Goal: Task Accomplishment & Management: Manage account settings

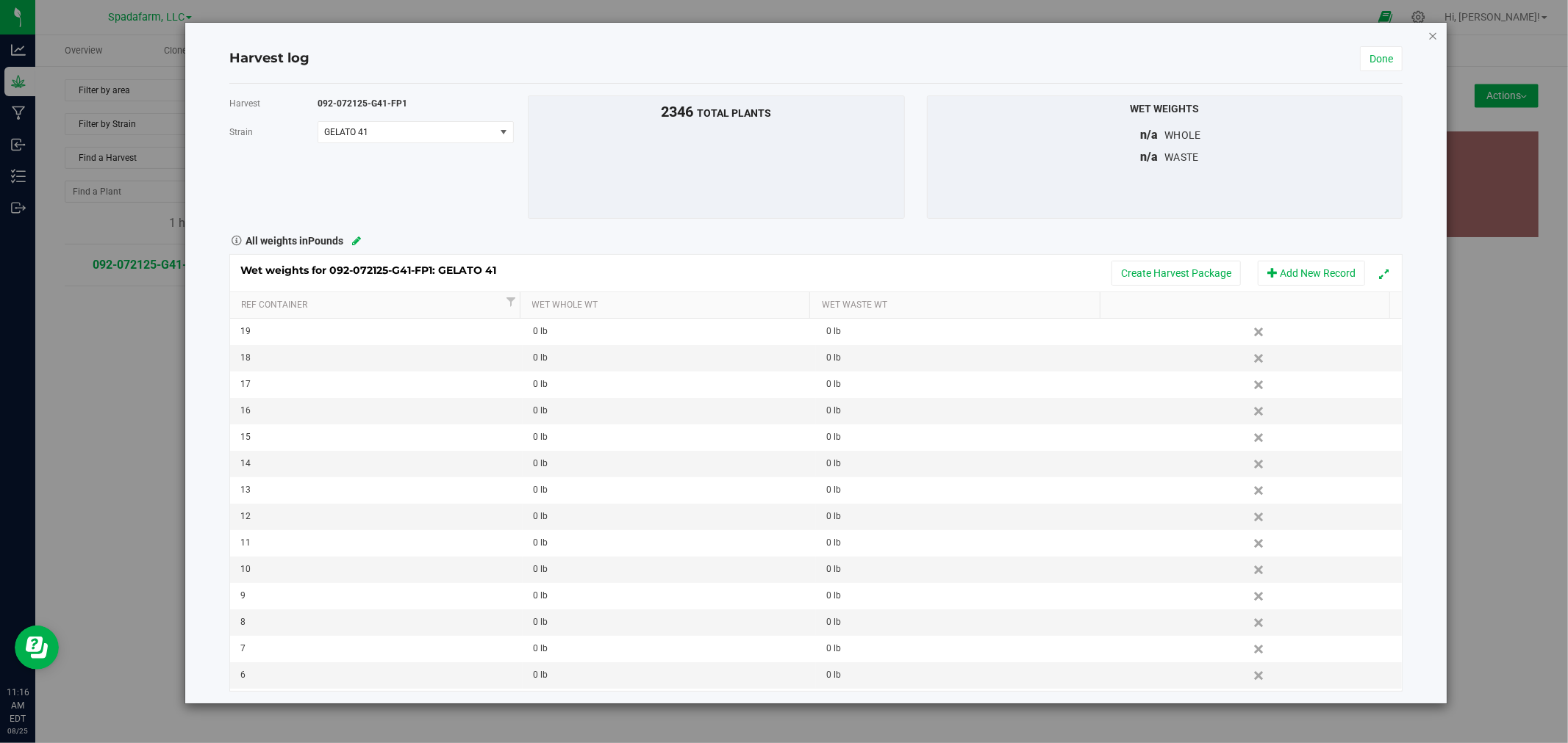
click at [1428, 26] on icon "button" at bounding box center [1433, 35] width 11 height 18
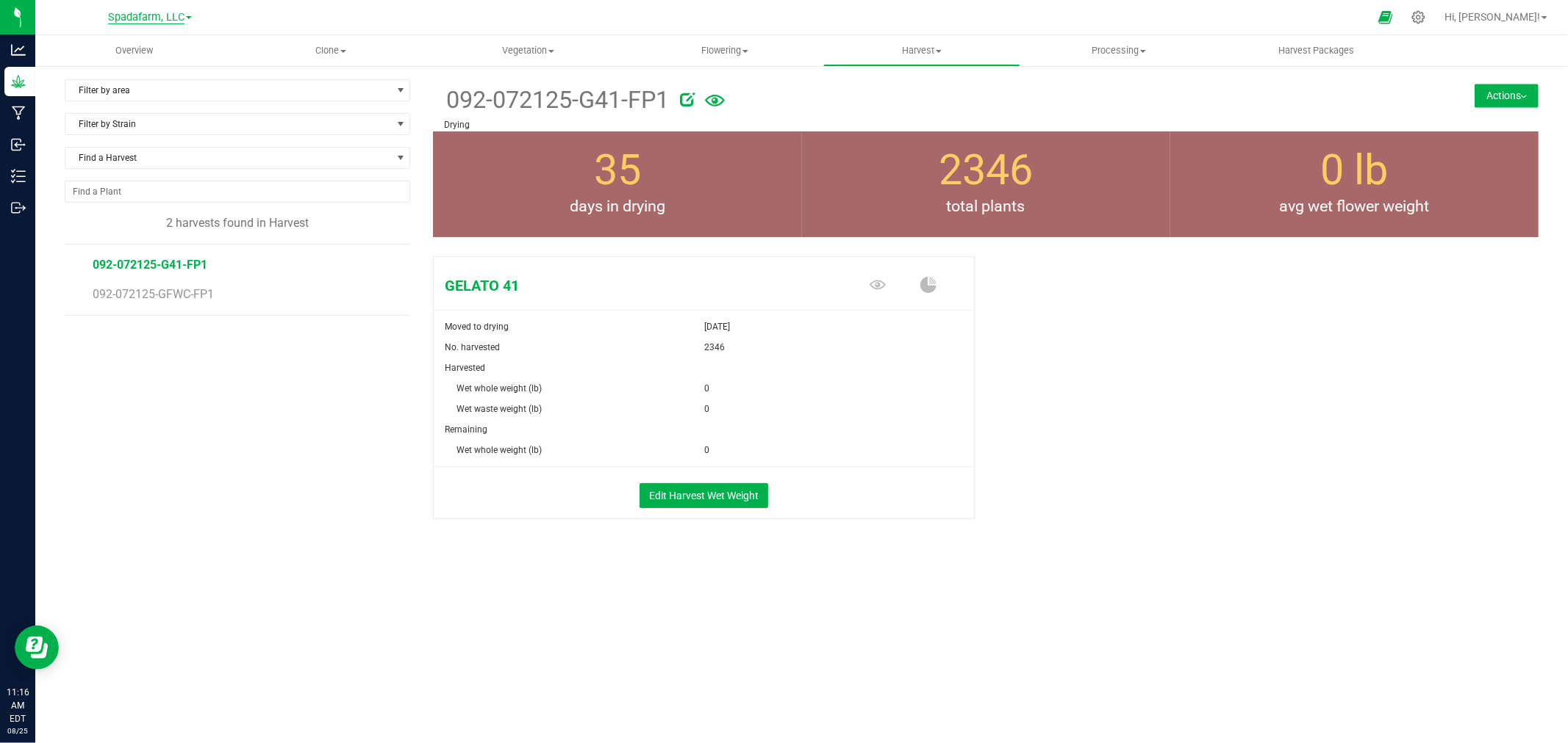
click at [170, 13] on span "Spadafarm, LLC" at bounding box center [146, 18] width 77 height 13
click at [158, 112] on link "Pre Process Inc" at bounding box center [149, 110] width 214 height 20
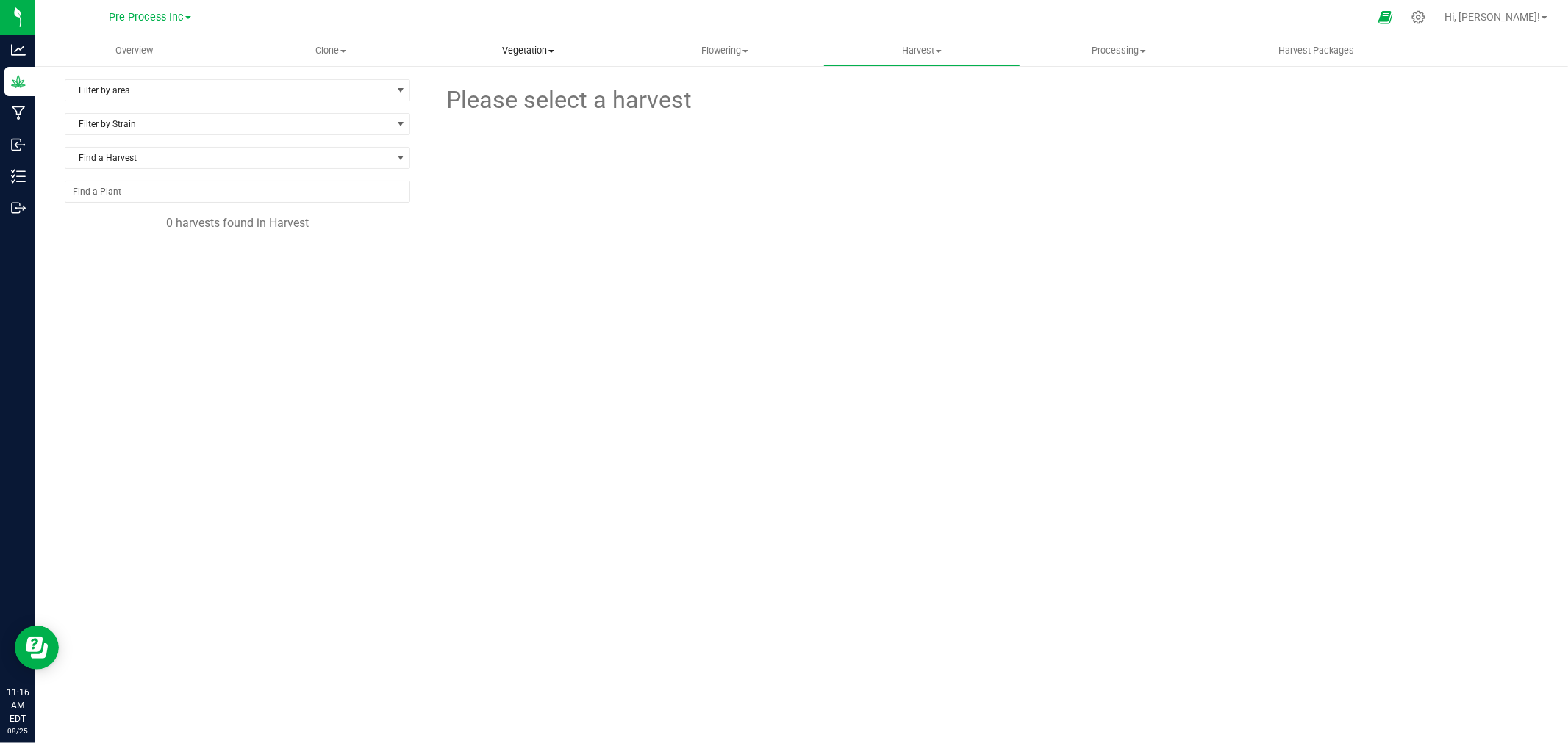
click at [527, 41] on uib-tab-heading "Vegetation Veg groups Veg plants Mother groups Mother plants Apply to plants" at bounding box center [528, 50] width 196 height 29
click at [532, 106] on li "Veg plants" at bounding box center [527, 107] width 197 height 18
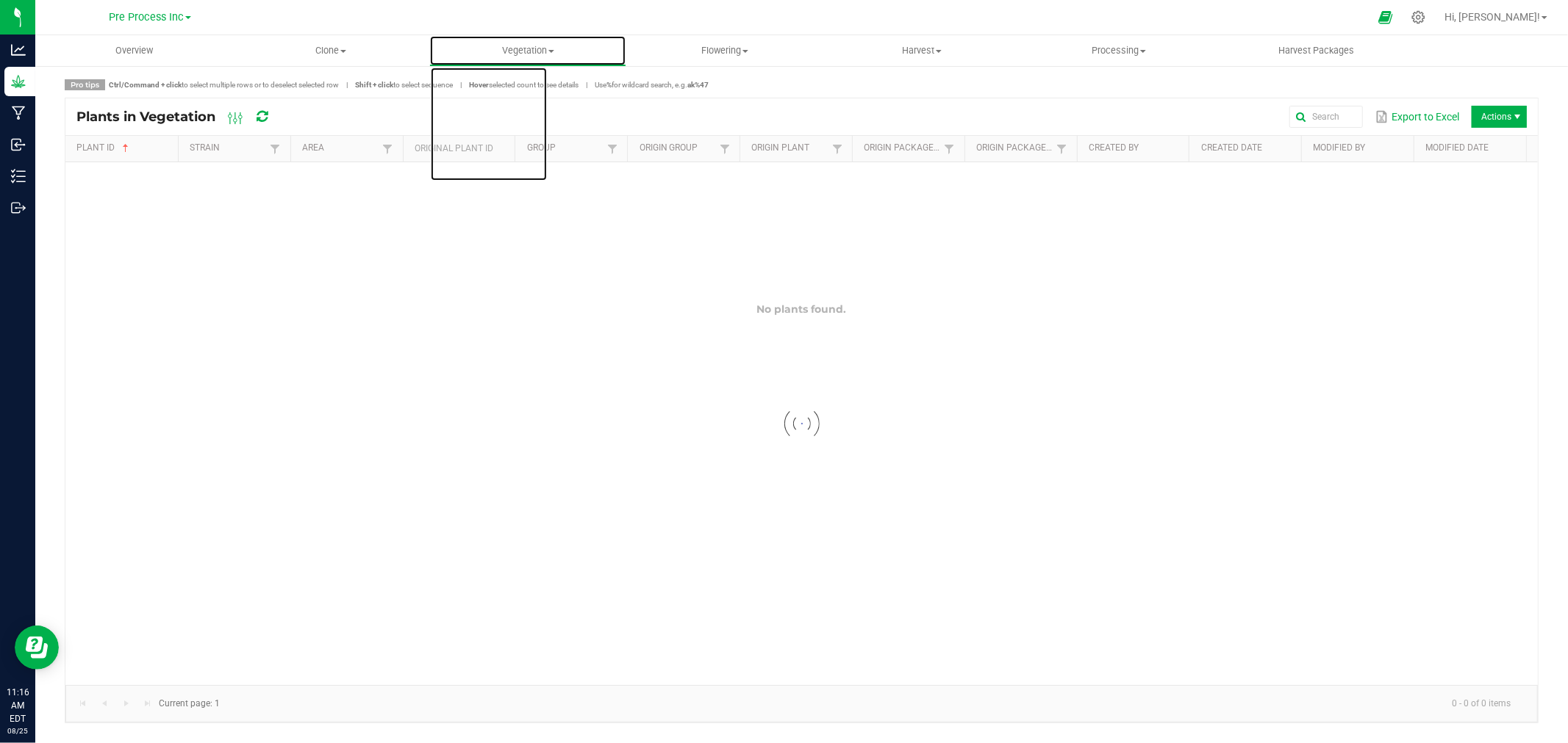
click at [529, 47] on span "Vegetation" at bounding box center [528, 50] width 196 height 13
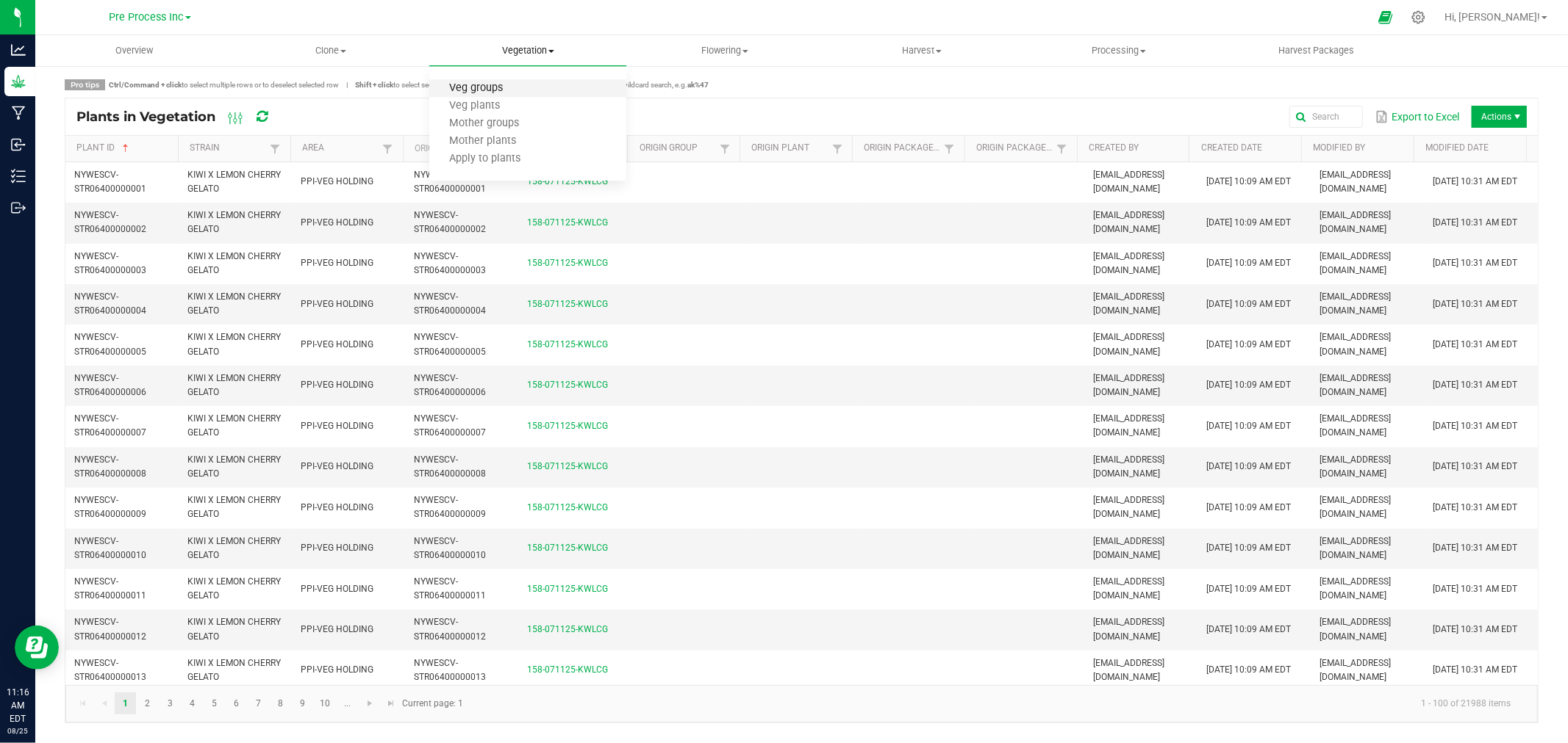
click at [514, 91] on span "Veg groups" at bounding box center [476, 88] width 93 height 12
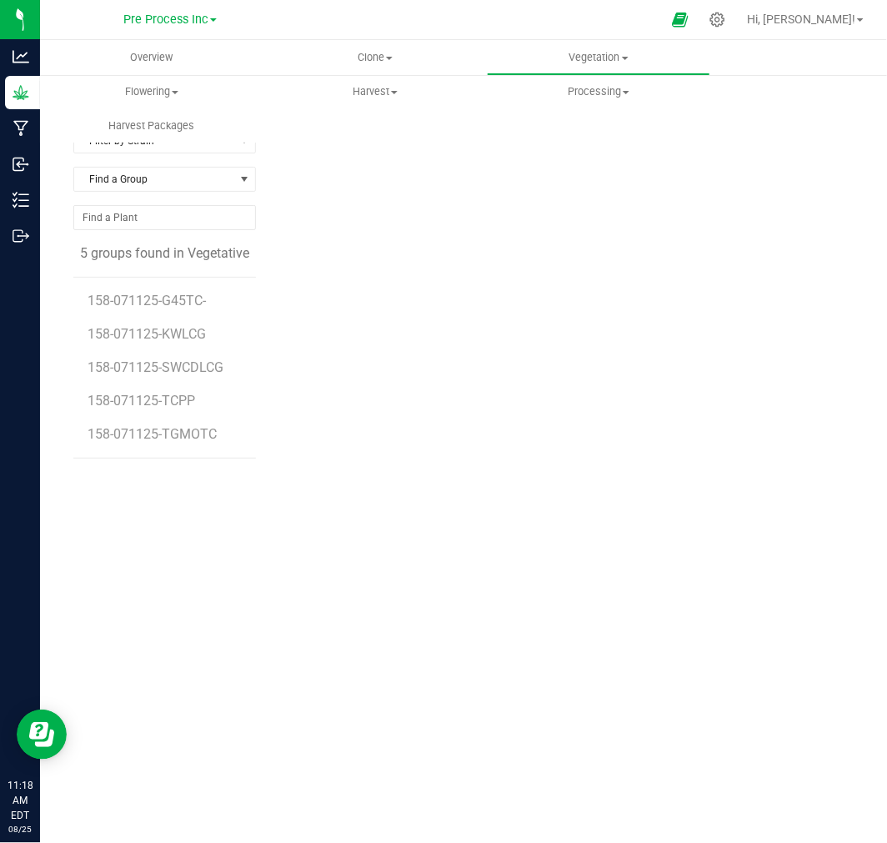
click at [138, 287] on li "158-071125-G45TC-" at bounding box center [166, 294] width 156 height 33
click at [138, 301] on span "158-071125-G45TC-" at bounding box center [149, 301] width 123 height 16
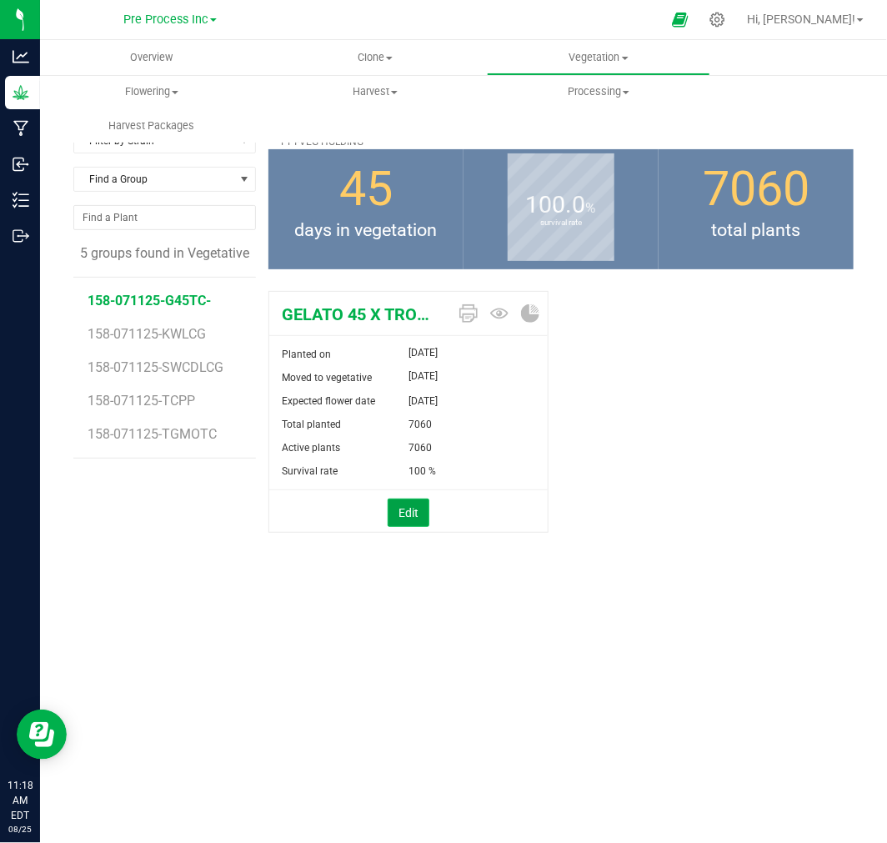
click at [414, 514] on button "Edit" at bounding box center [409, 512] width 42 height 28
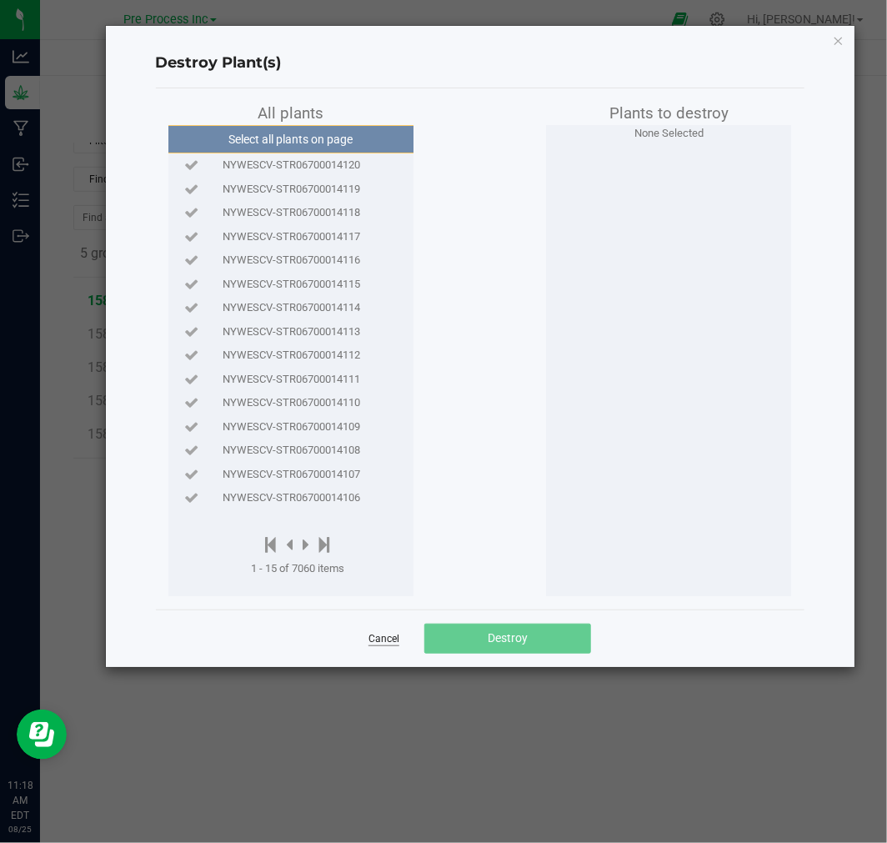
click at [378, 640] on link "Cancel" at bounding box center [383, 639] width 31 height 14
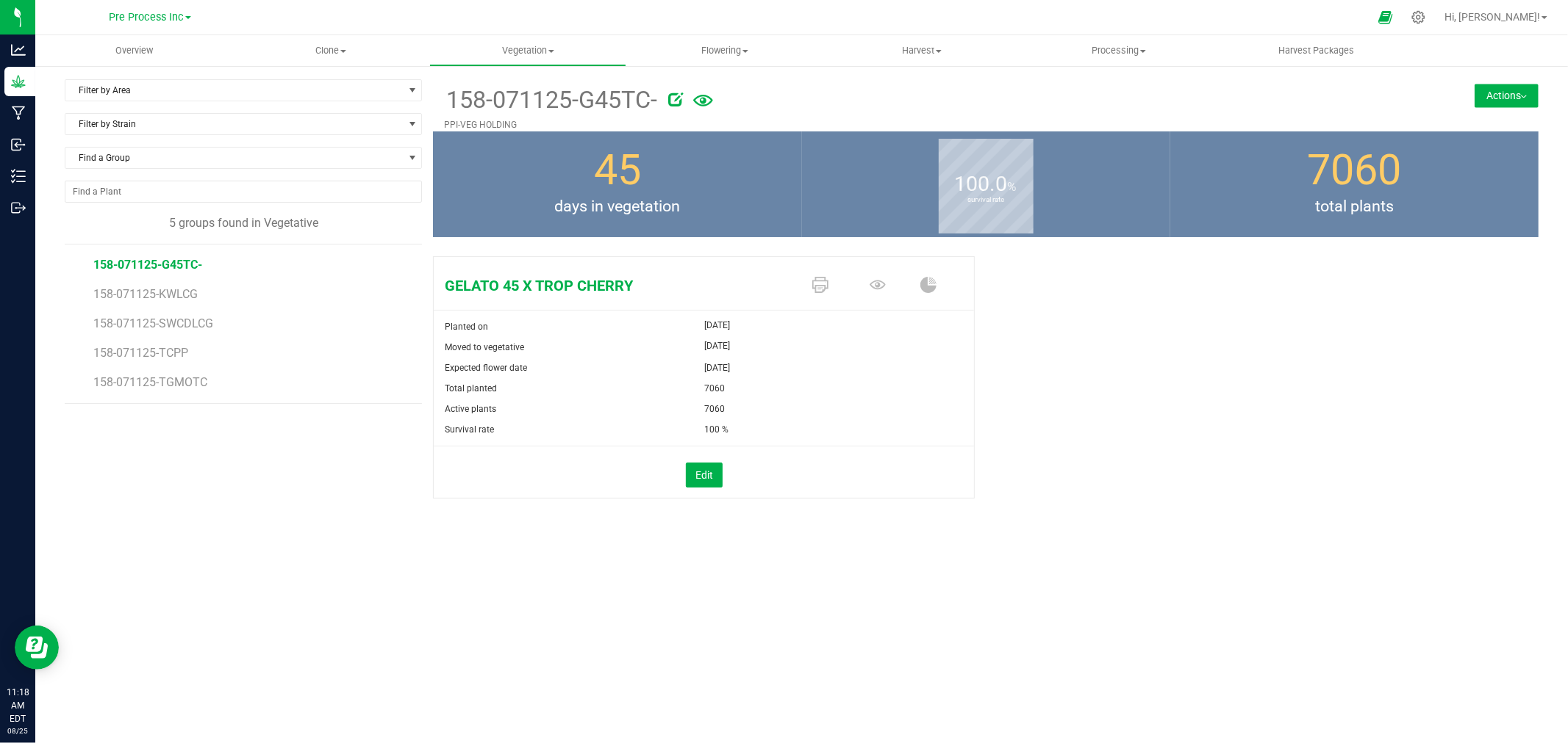
click at [1511, 91] on button "Actions" at bounding box center [1506, 95] width 64 height 24
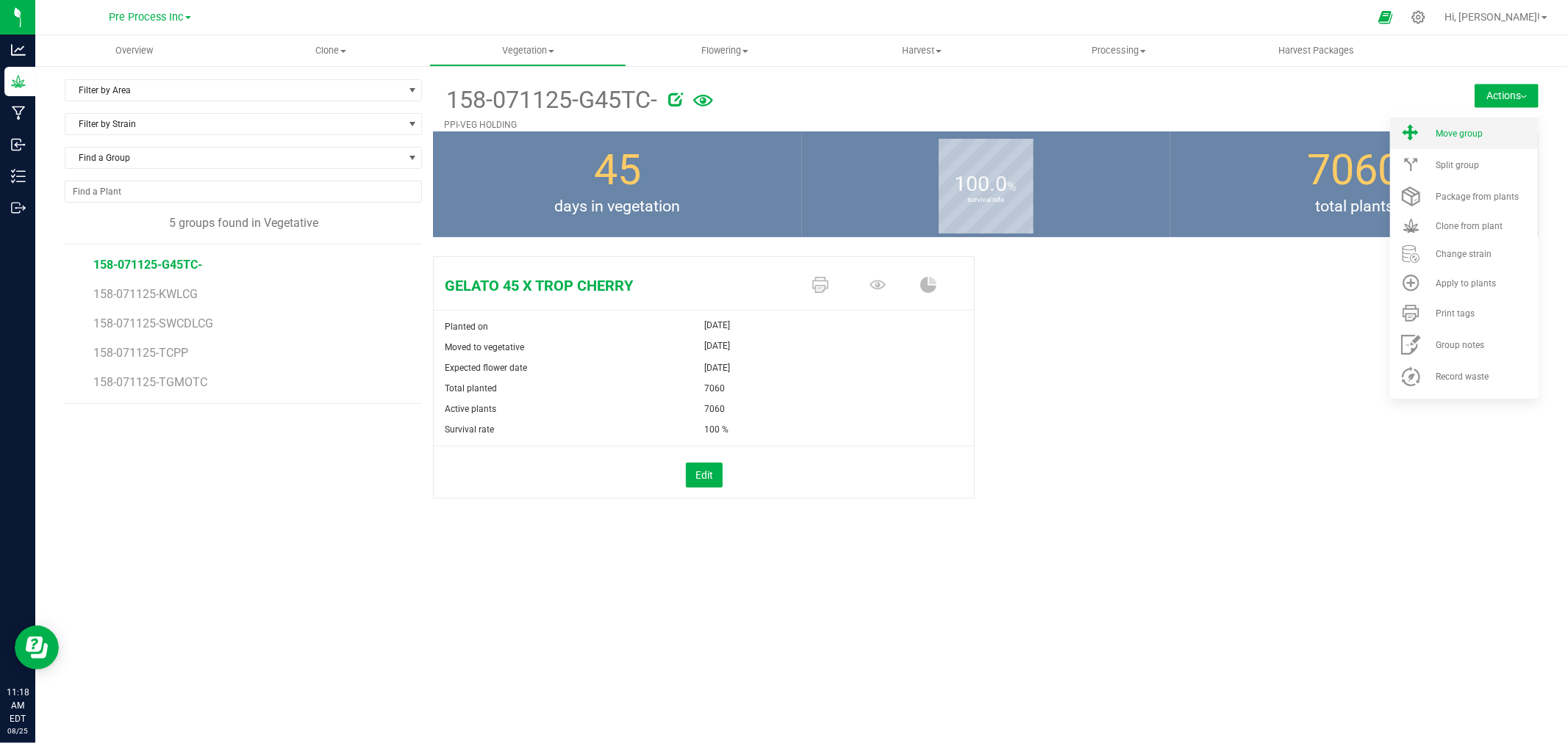
click at [1490, 140] on li "Move group" at bounding box center [1464, 133] width 148 height 32
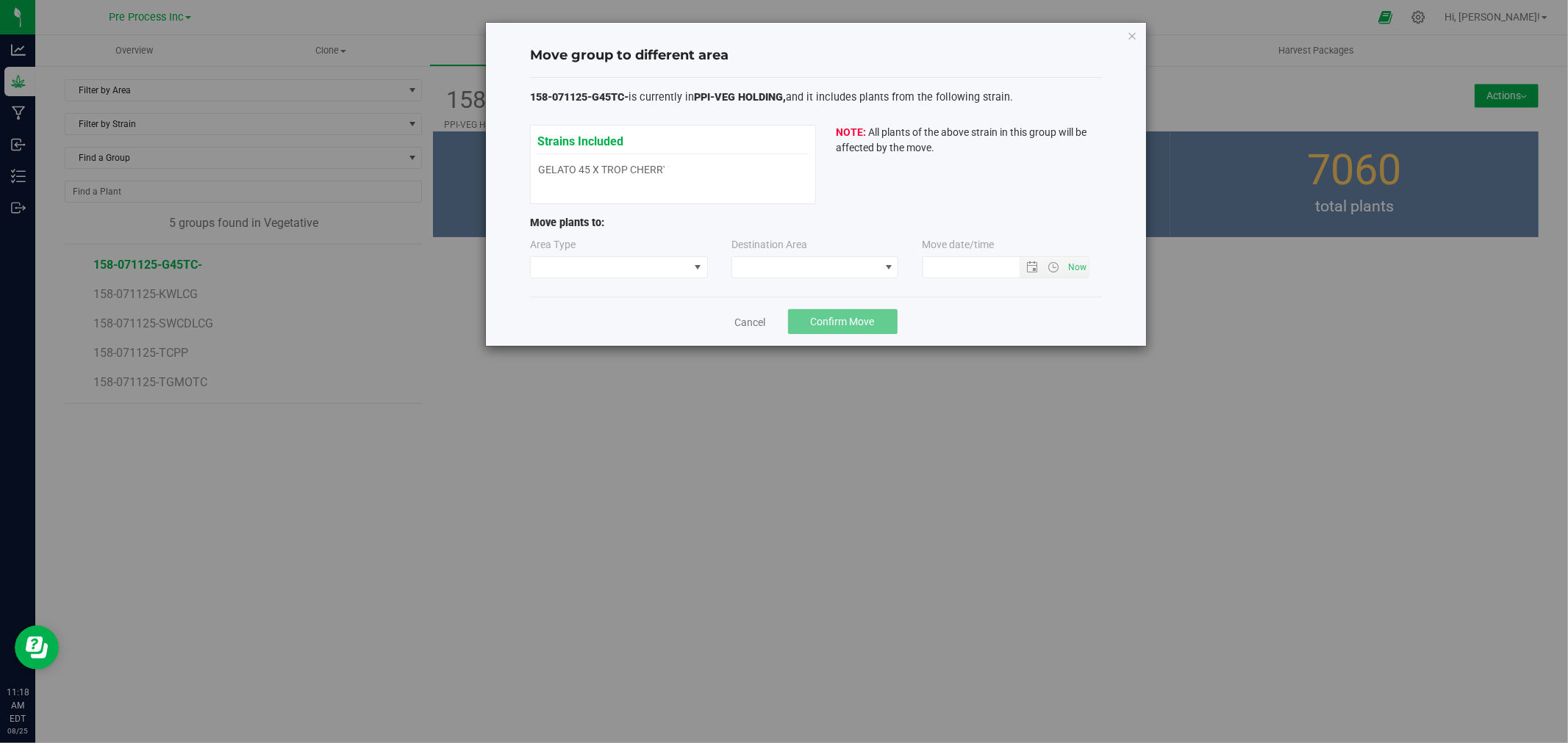
type input "[DATE] 11:18 AM"
click at [616, 270] on span at bounding box center [609, 267] width 158 height 20
click at [609, 316] on li "Flowering" at bounding box center [619, 319] width 176 height 25
click at [810, 263] on span at bounding box center [805, 267] width 147 height 20
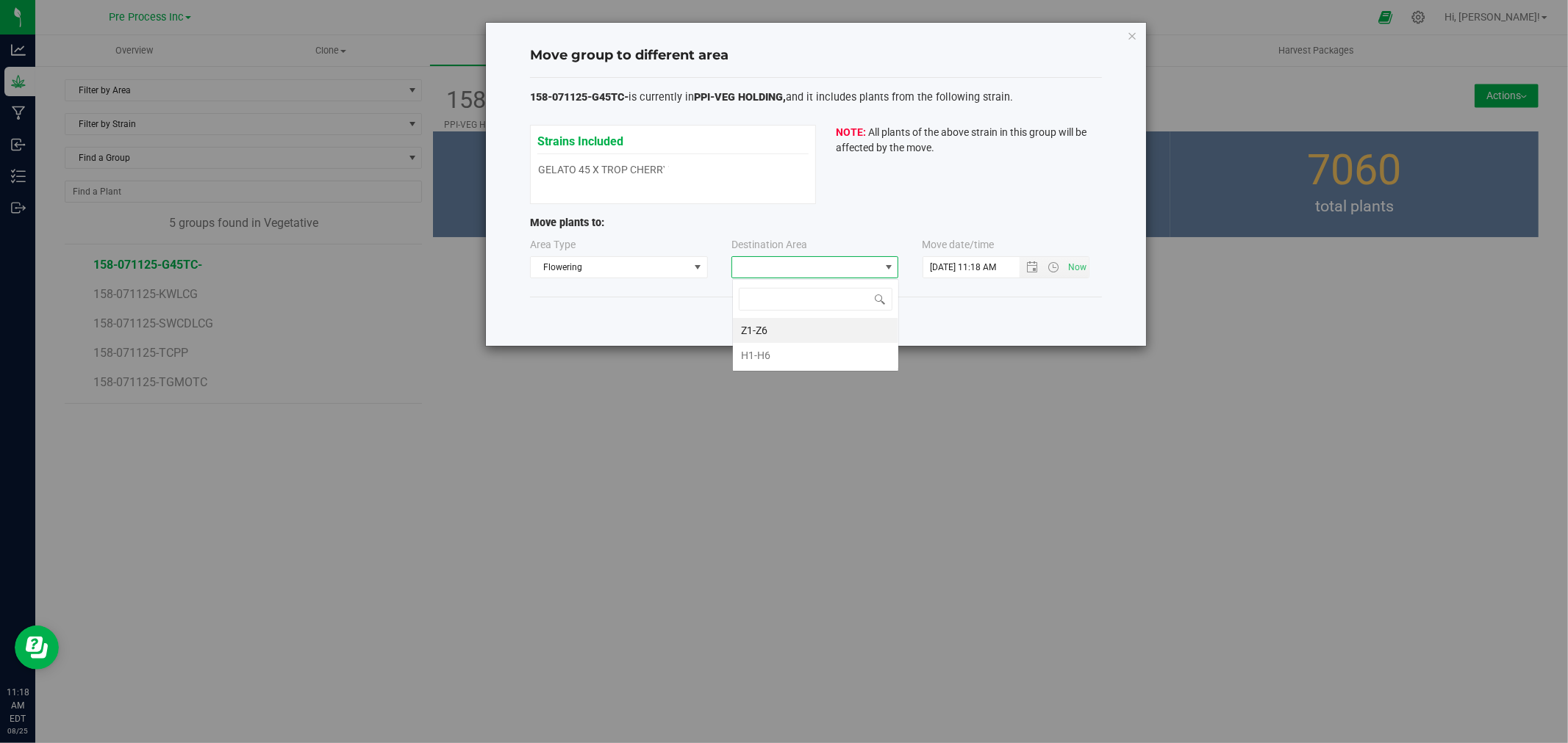
scroll to position [22, 167]
click at [862, 450] on div "Move group to different area 158-071125-G45TC- is currently in PPI-VEG HOLDING,…" at bounding box center [789, 371] width 1579 height 743
click at [1128, 38] on icon "button" at bounding box center [1132, 35] width 11 height 18
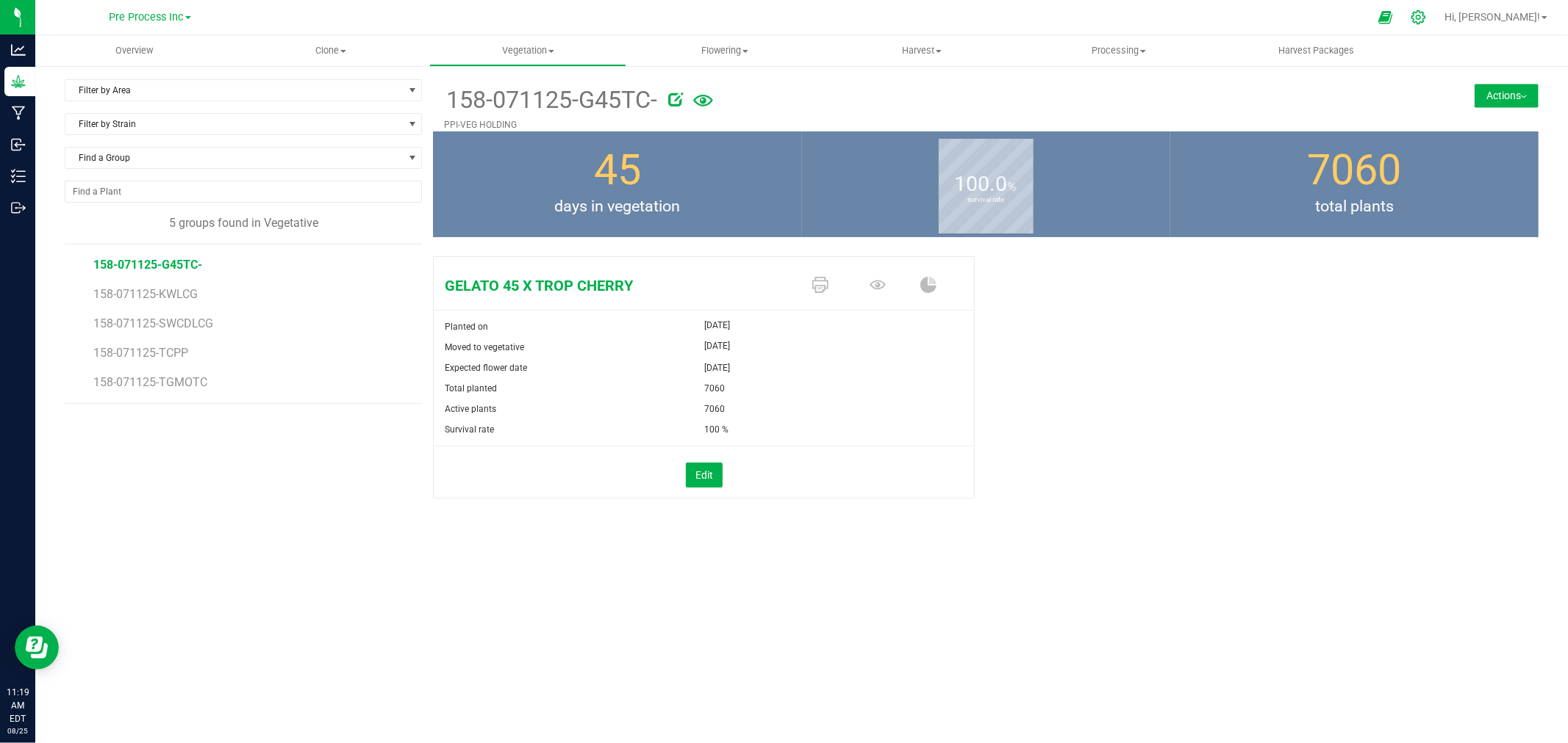
click at [1429, 24] on div at bounding box center [1418, 18] width 20 height 16
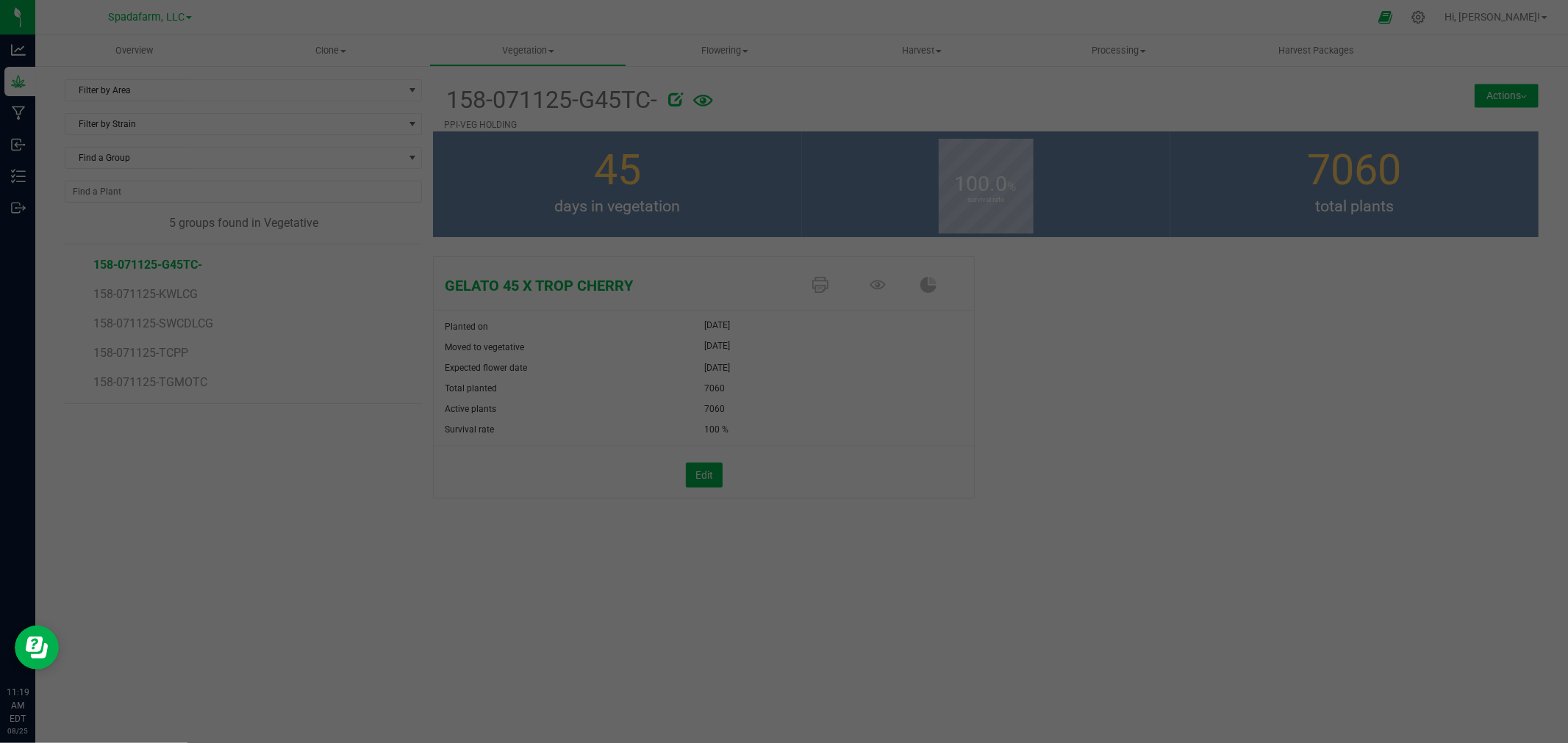
click at [225, 97] on div at bounding box center [784, 371] width 1568 height 743
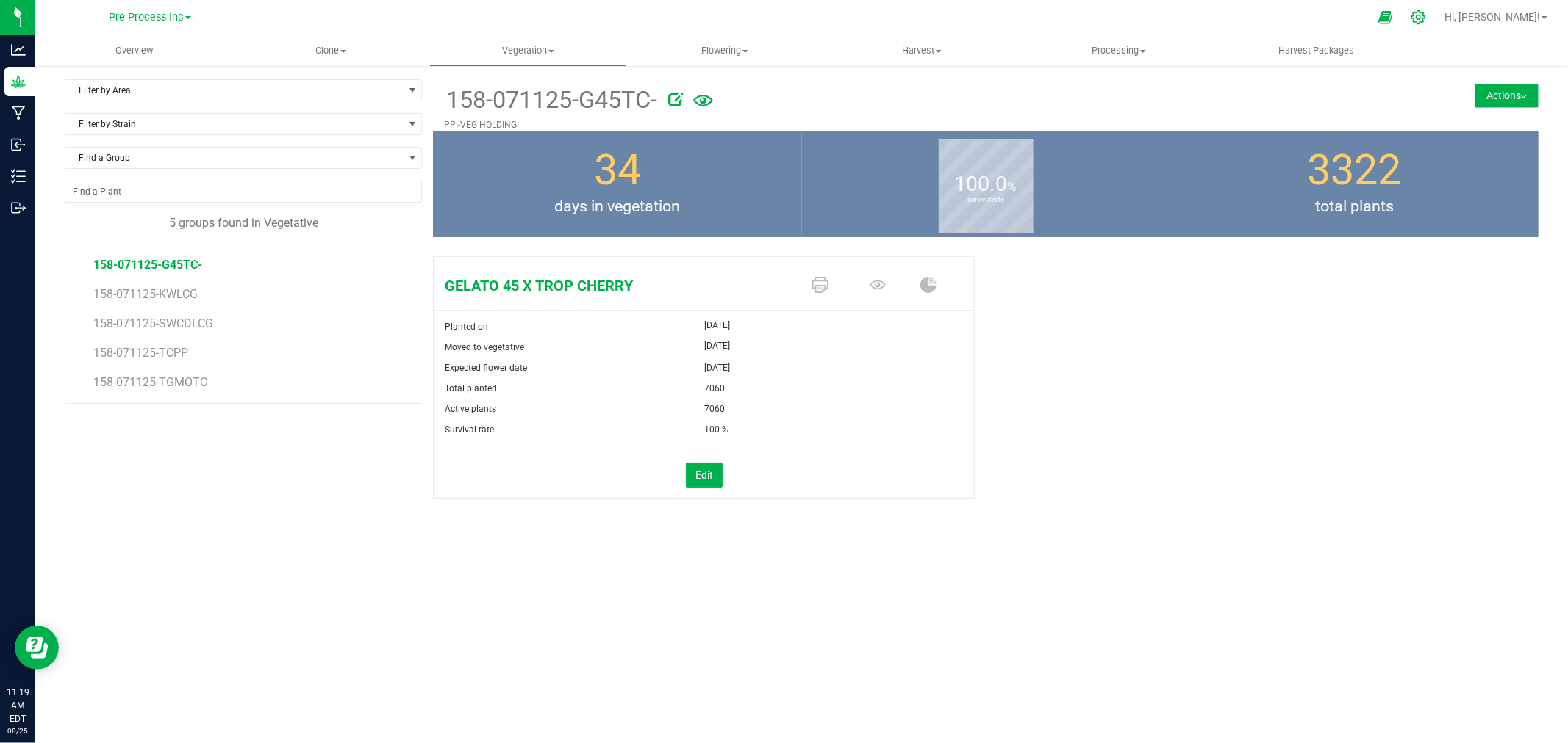
click at [1429, 16] on div at bounding box center [1418, 18] width 20 height 16
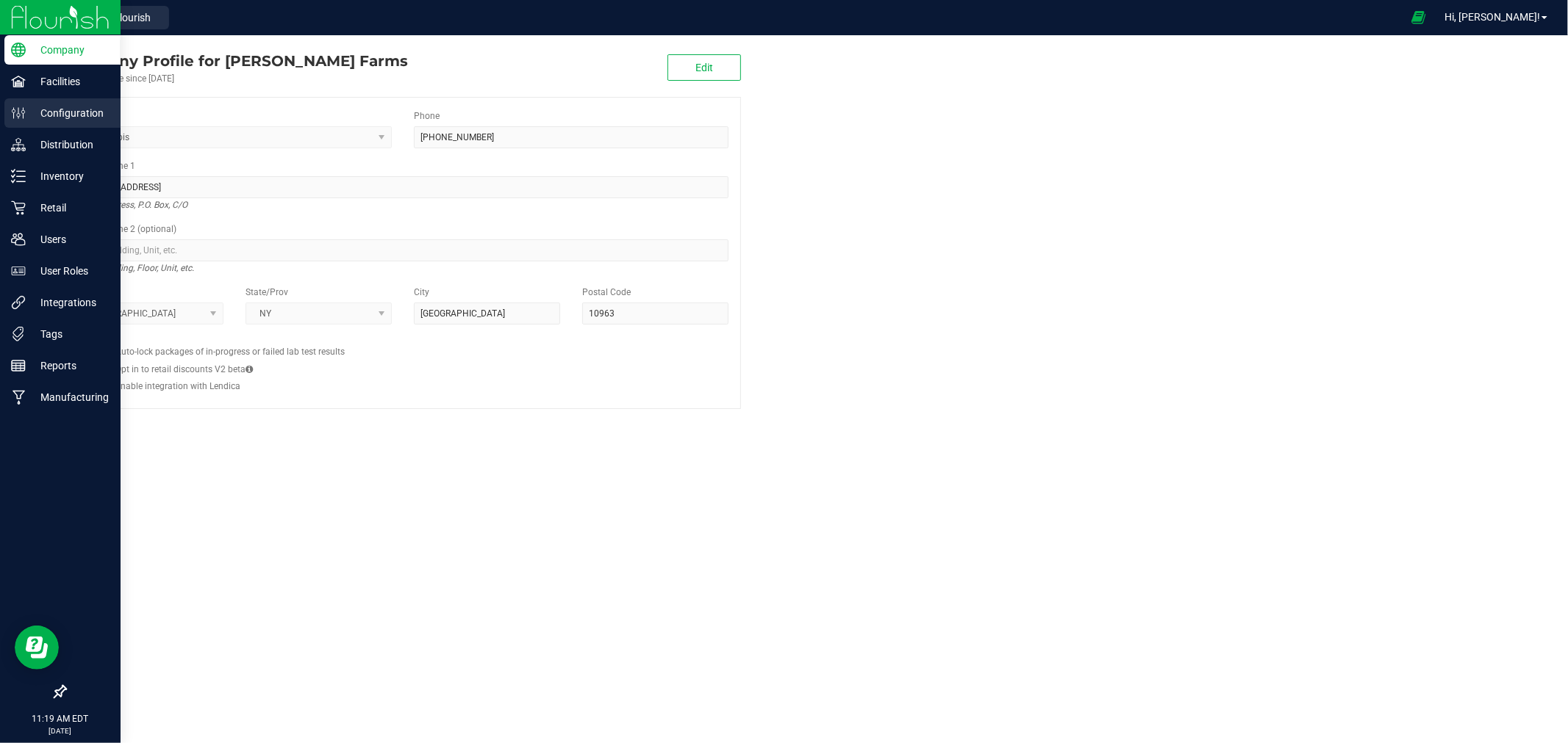
click at [46, 108] on p "Configuration" at bounding box center [70, 113] width 88 height 18
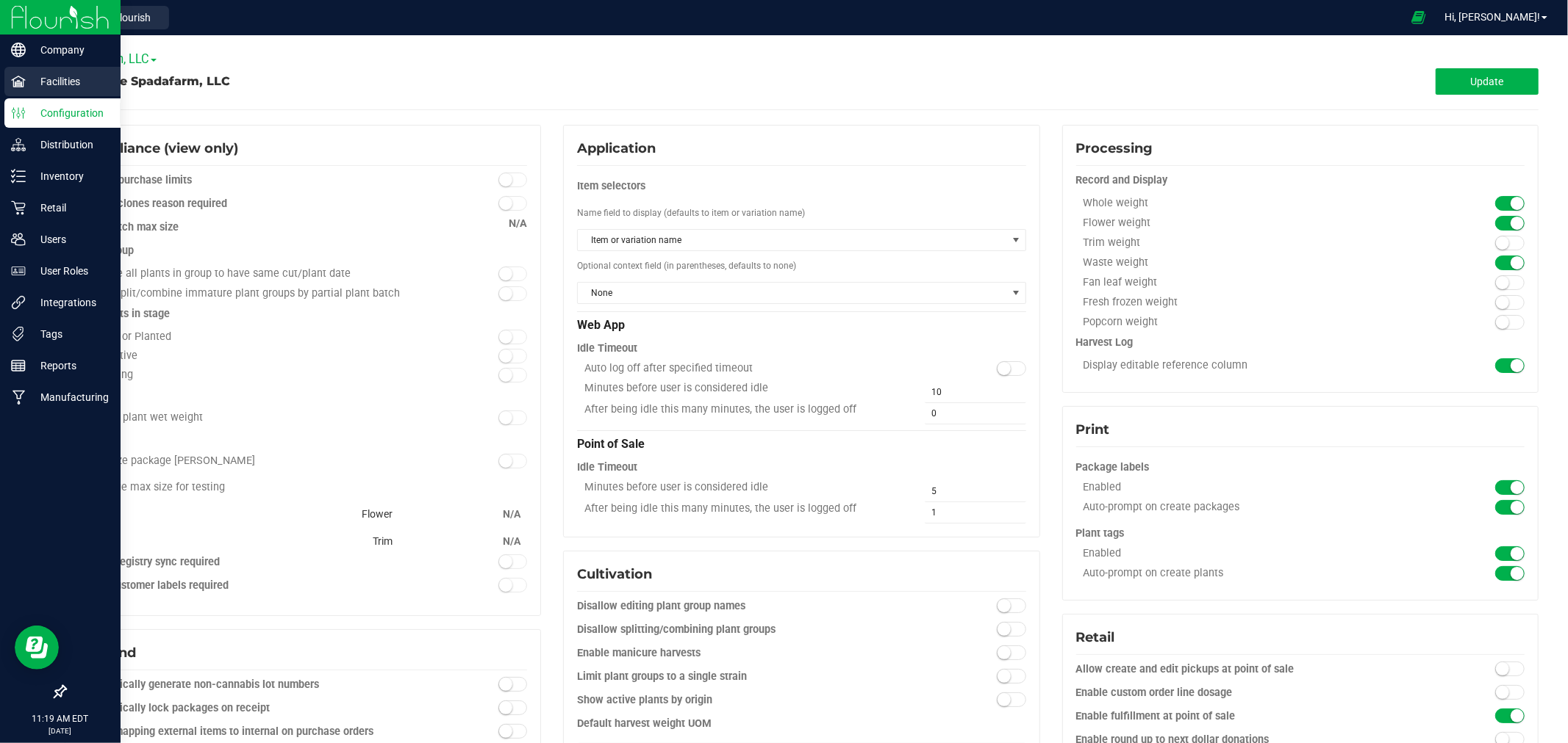
click at [56, 82] on p "Facilities" at bounding box center [70, 82] width 88 height 18
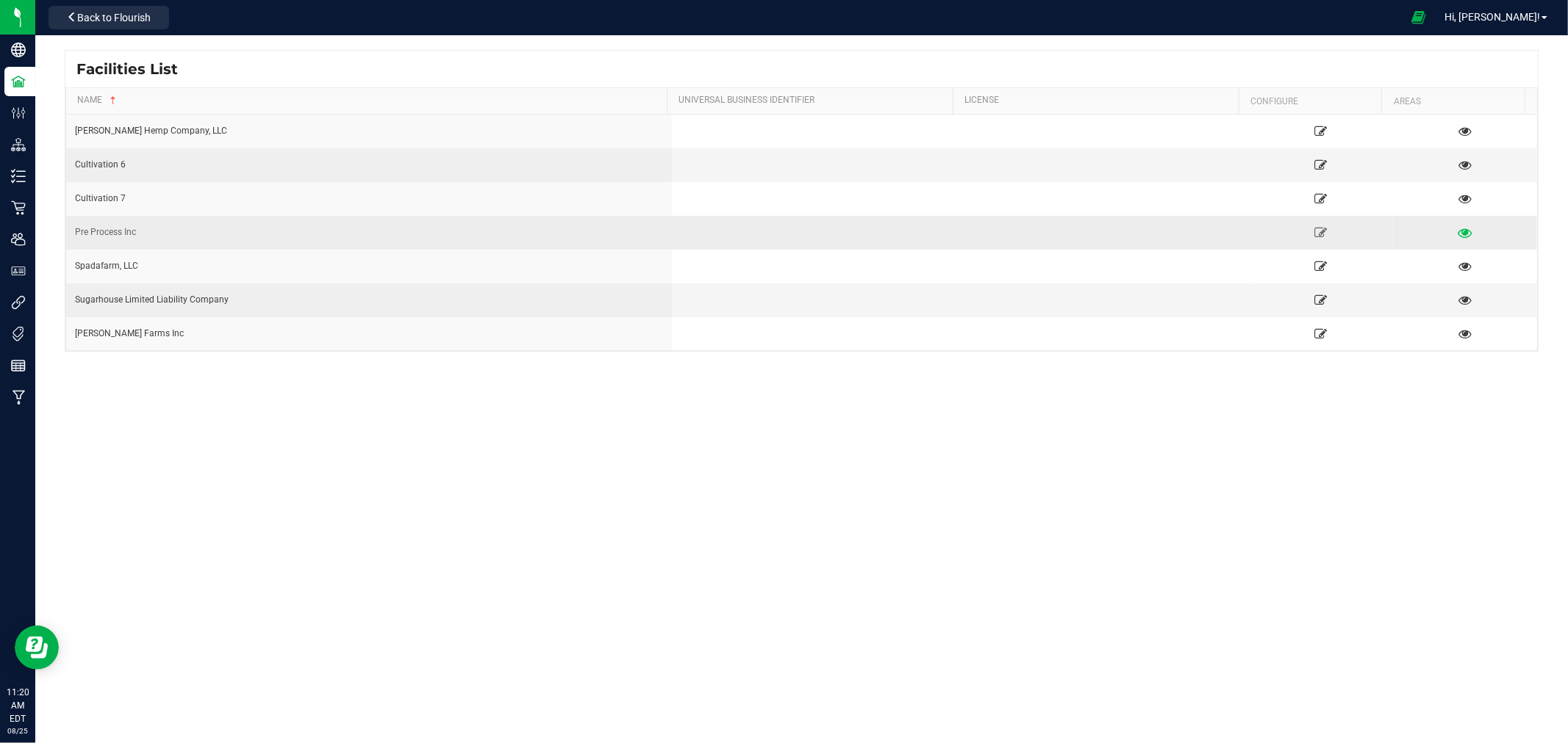
click at [1445, 227] on link at bounding box center [1465, 232] width 139 height 24
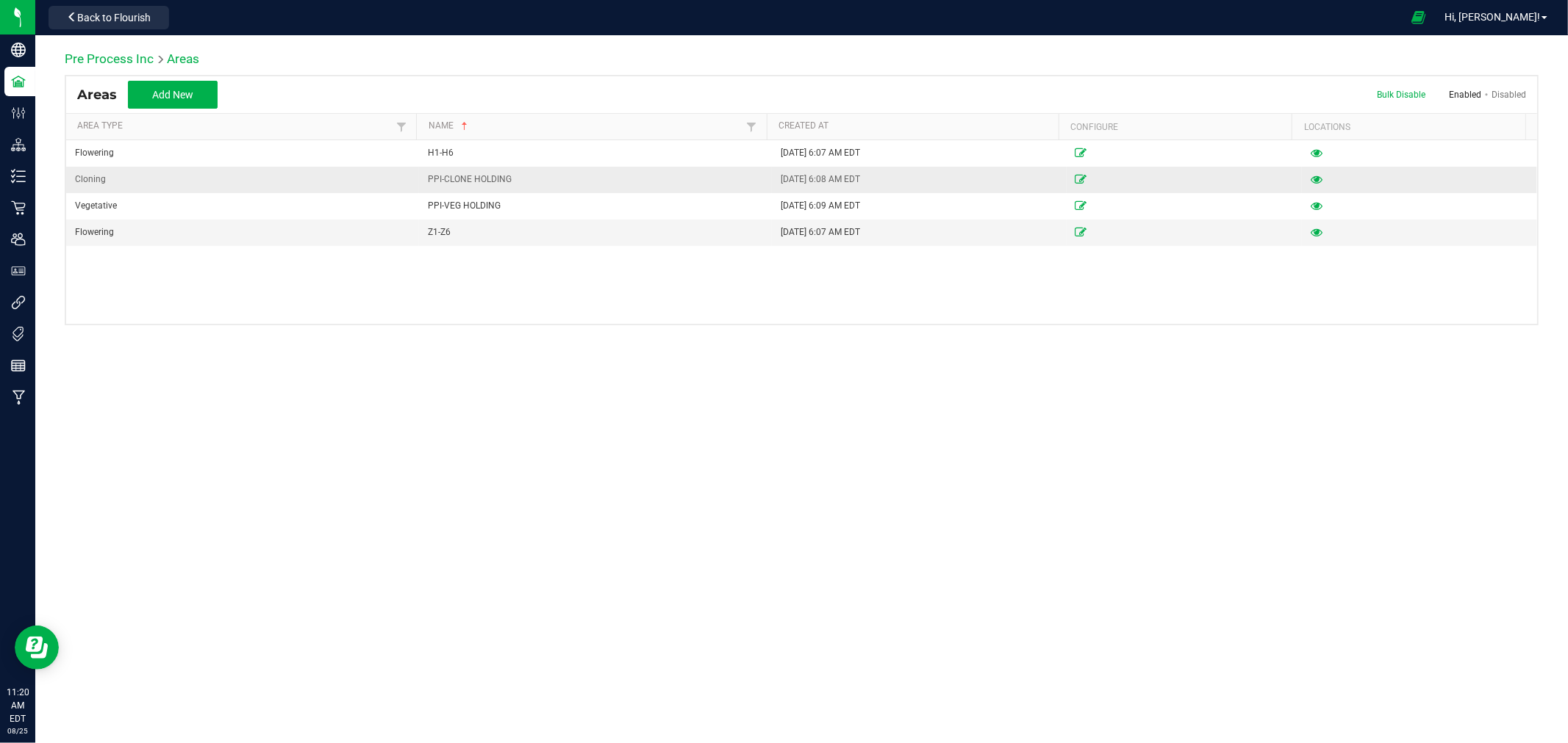
click at [439, 167] on td "PPI-CLONE HOLDING" at bounding box center [595, 180] width 353 height 26
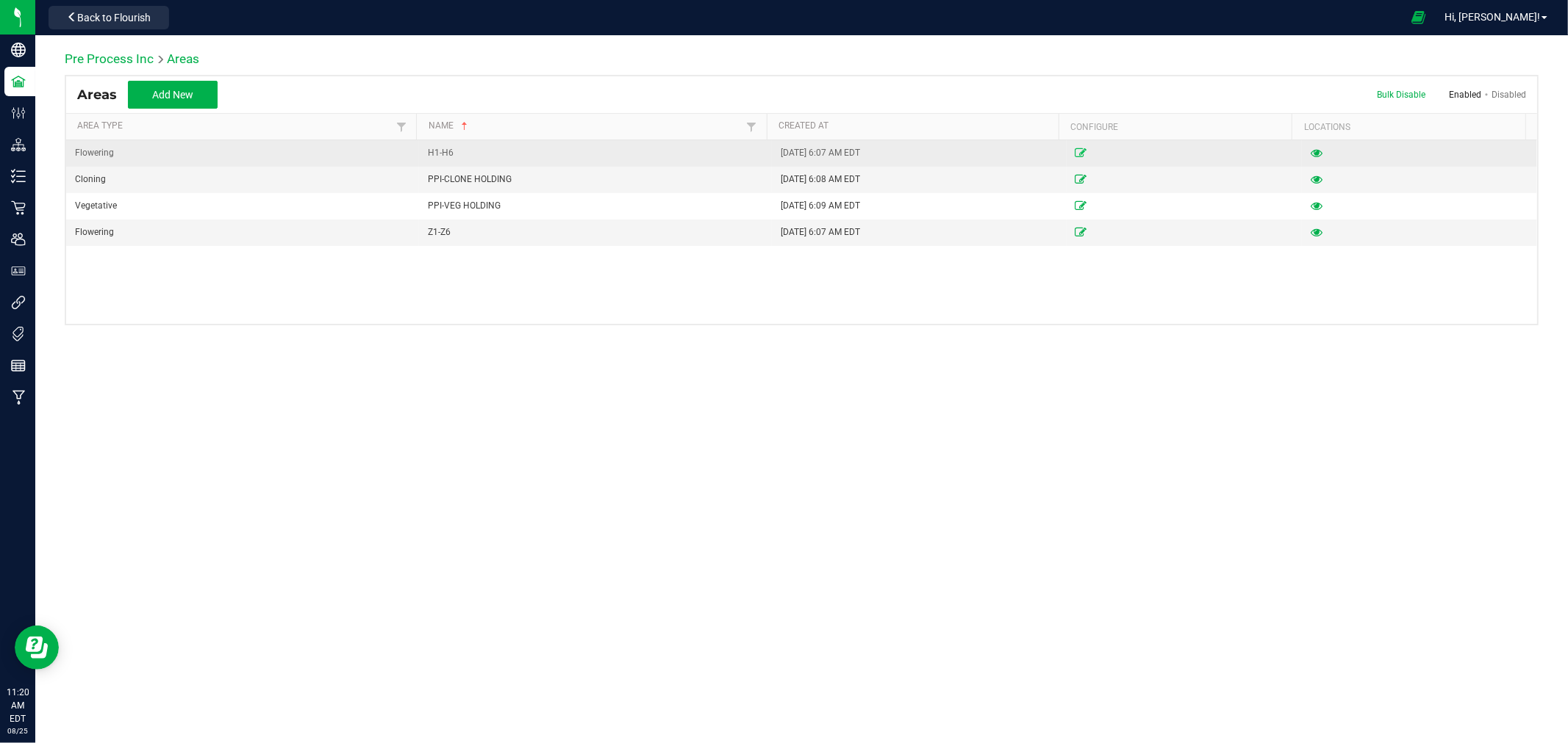
click at [1075, 149] on icon at bounding box center [1080, 152] width 11 height 9
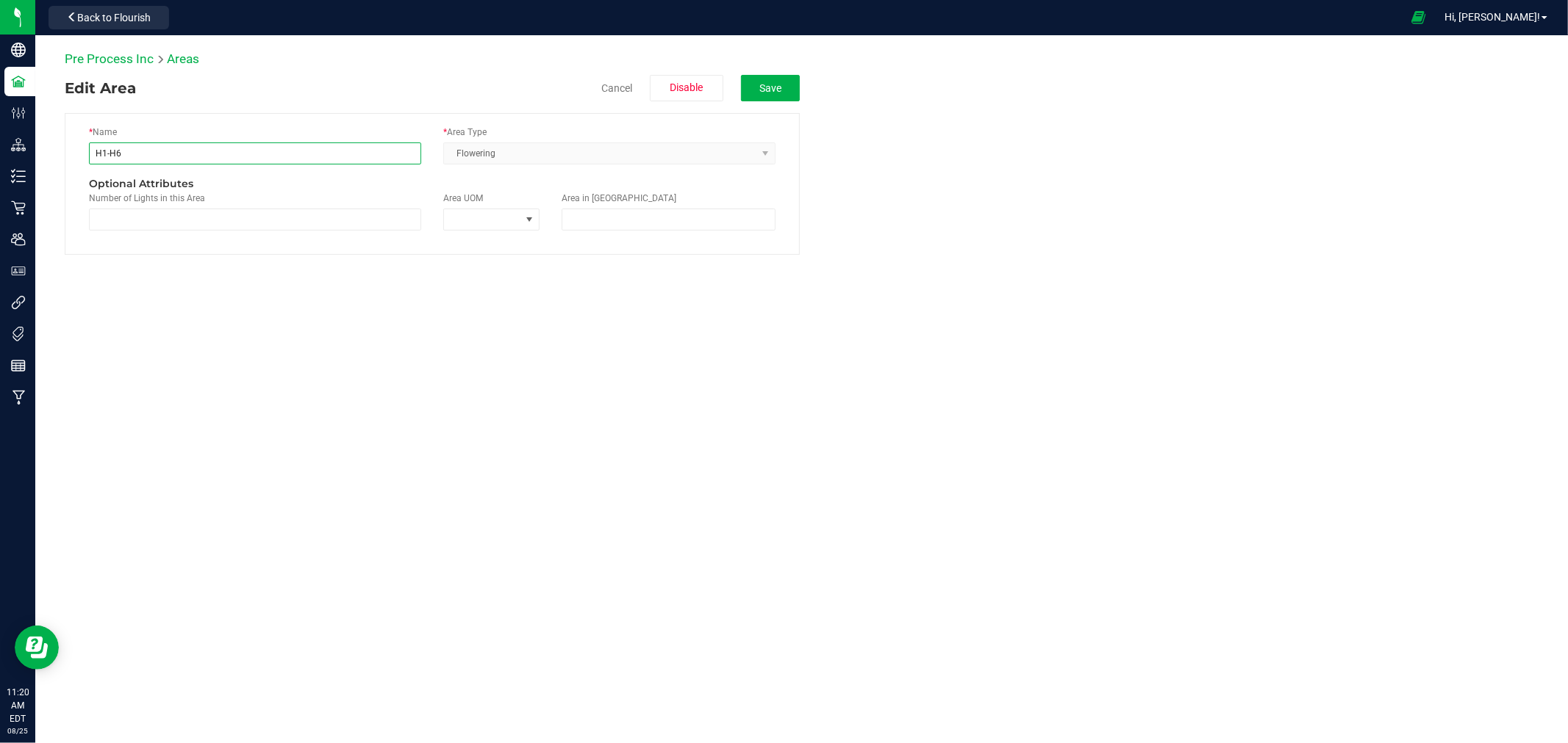
click at [93, 151] on input "H1-H6" at bounding box center [255, 153] width 332 height 22
drag, startPoint x: 103, startPoint y: 151, endPoint x: 93, endPoint y: 151, distance: 10.0
click at [93, 151] on input "H1-H6" at bounding box center [255, 153] width 332 height 22
type input "Z1-H6"
click at [781, 98] on button "Save" at bounding box center [770, 88] width 59 height 26
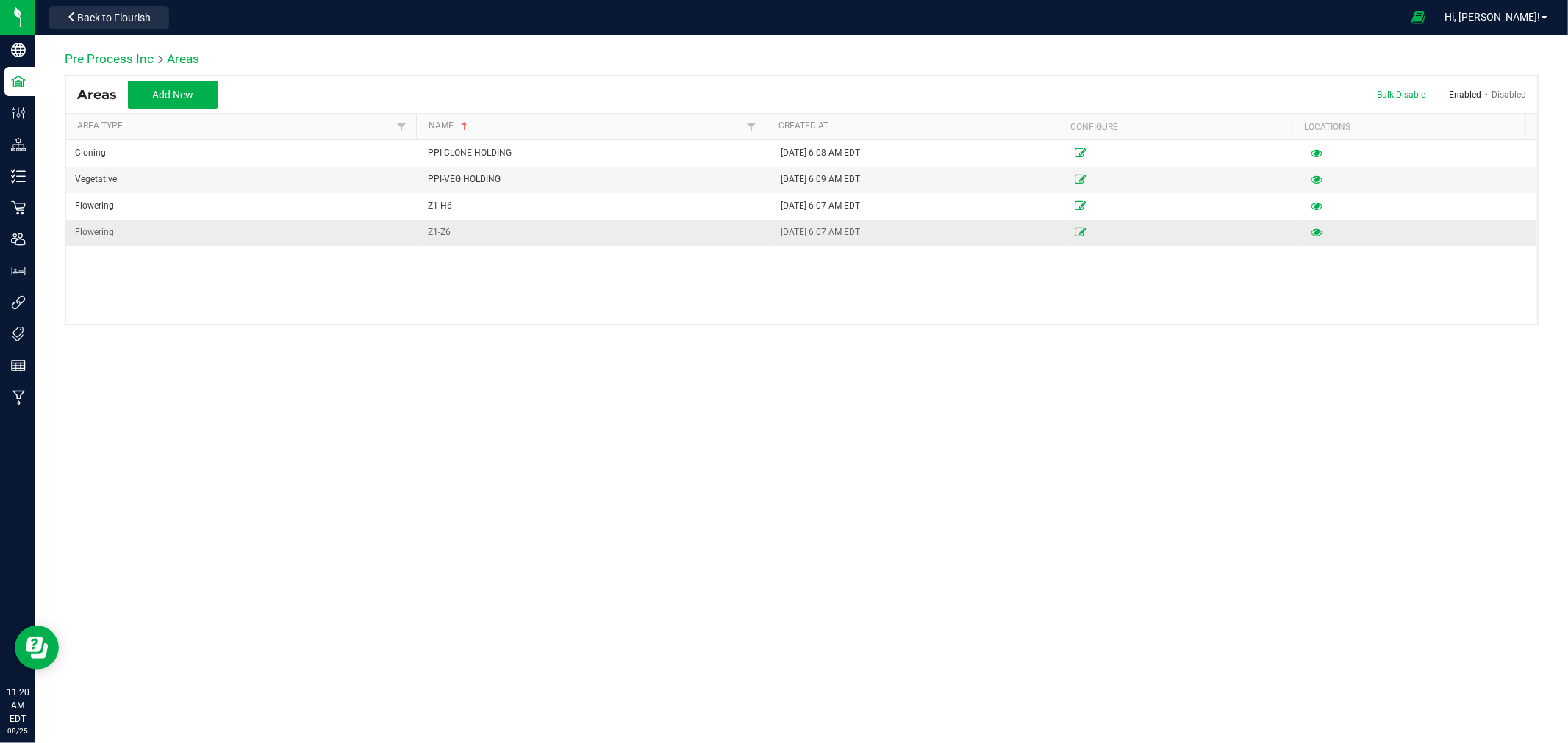
click at [305, 225] on td "Flowering" at bounding box center [243, 232] width 353 height 26
click at [1077, 229] on icon at bounding box center [1080, 232] width 11 height 9
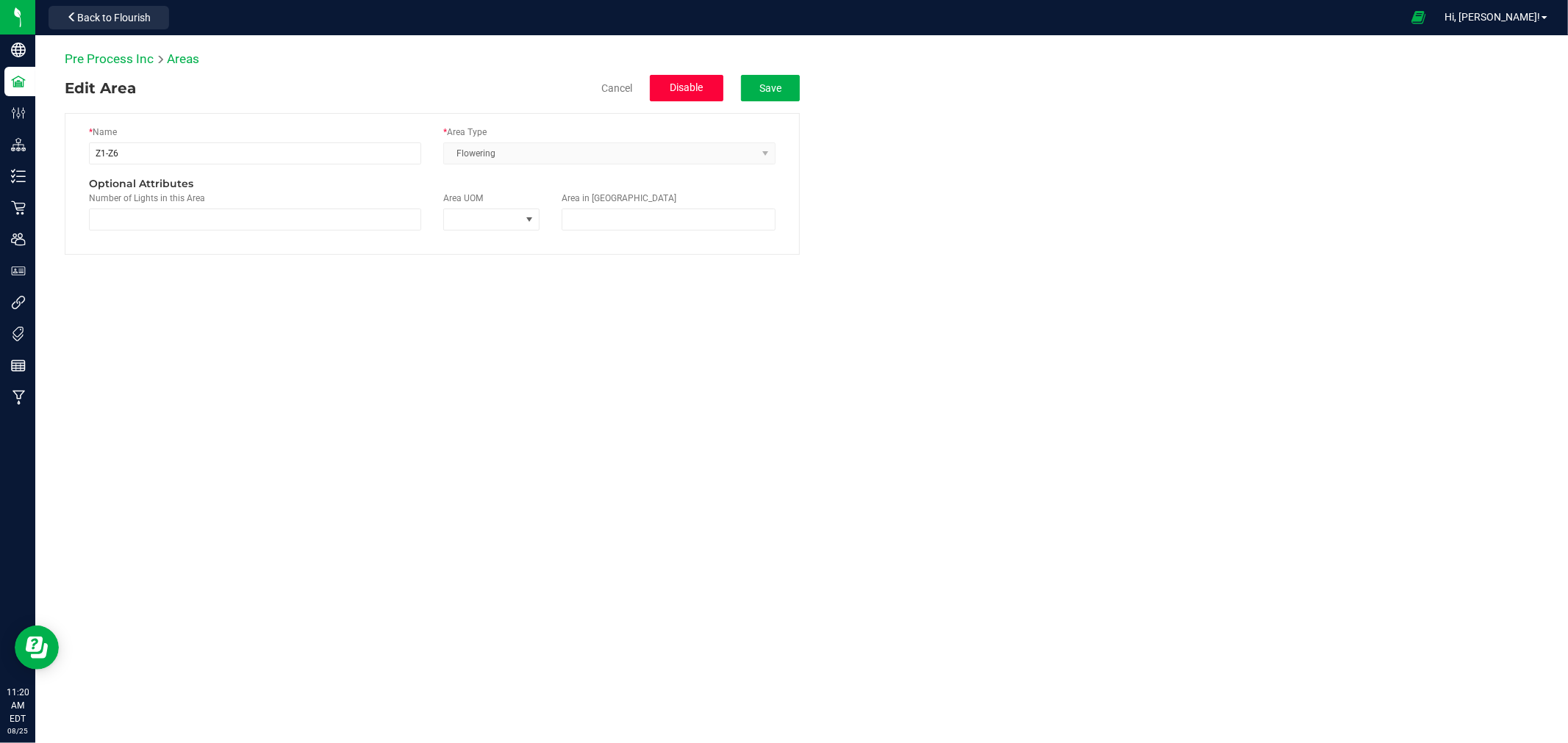
click at [686, 85] on span "Disable" at bounding box center [687, 87] width 34 height 11
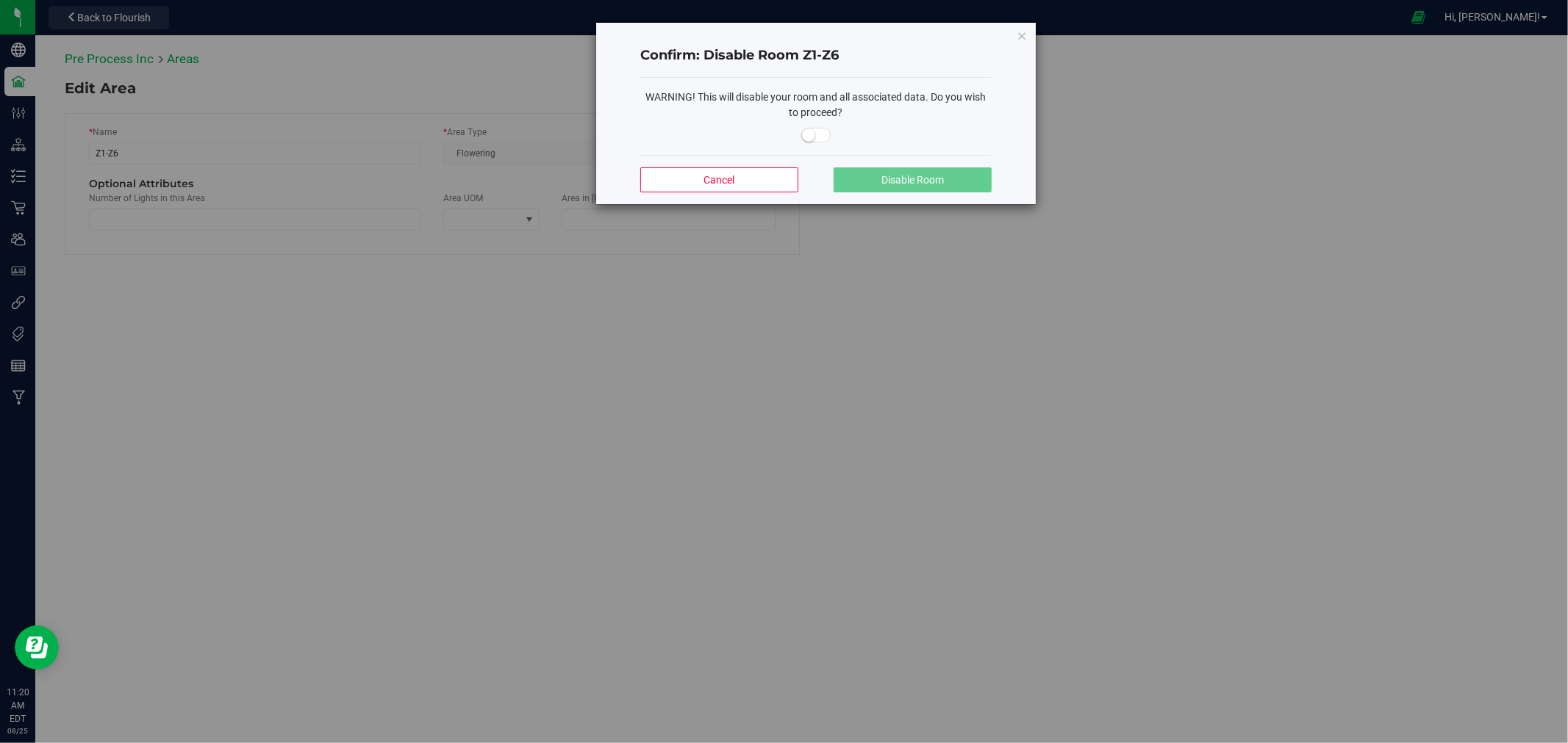
click at [817, 130] on span at bounding box center [816, 135] width 29 height 15
click at [872, 177] on button "Disable Room" at bounding box center [912, 180] width 158 height 25
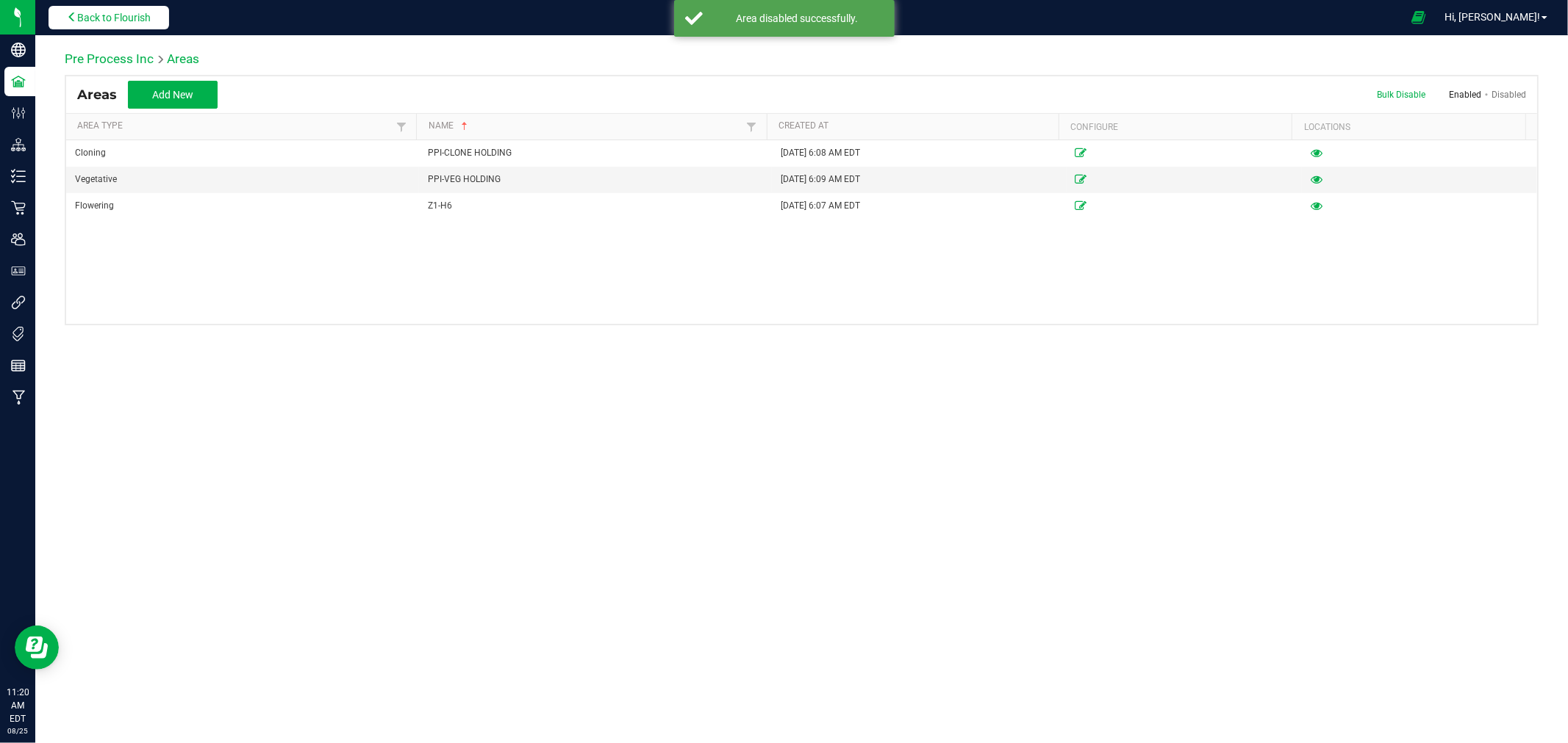
click at [104, 11] on span "Back to Flourish" at bounding box center [114, 17] width 73 height 11
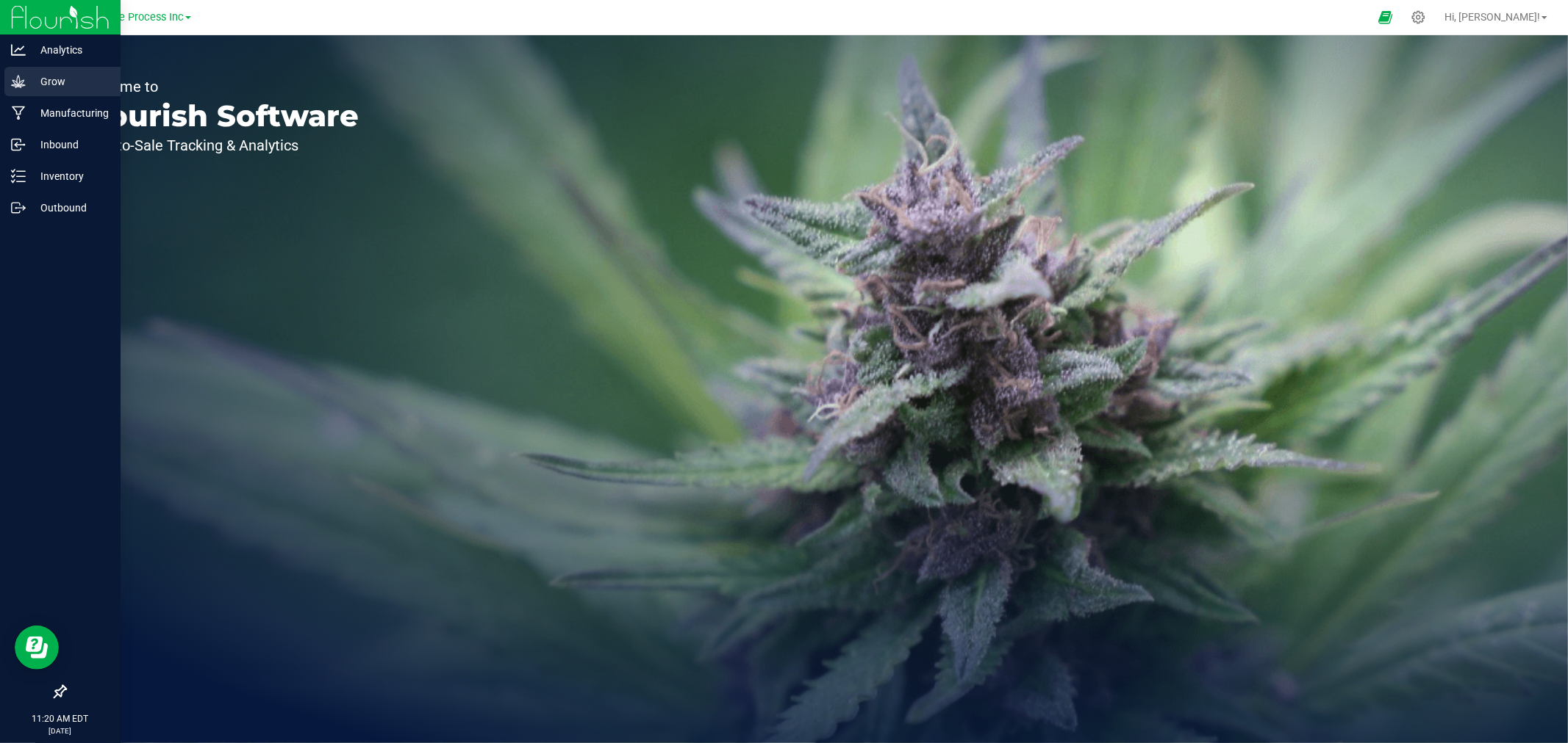
click at [26, 92] on div "Grow" at bounding box center [63, 81] width 116 height 29
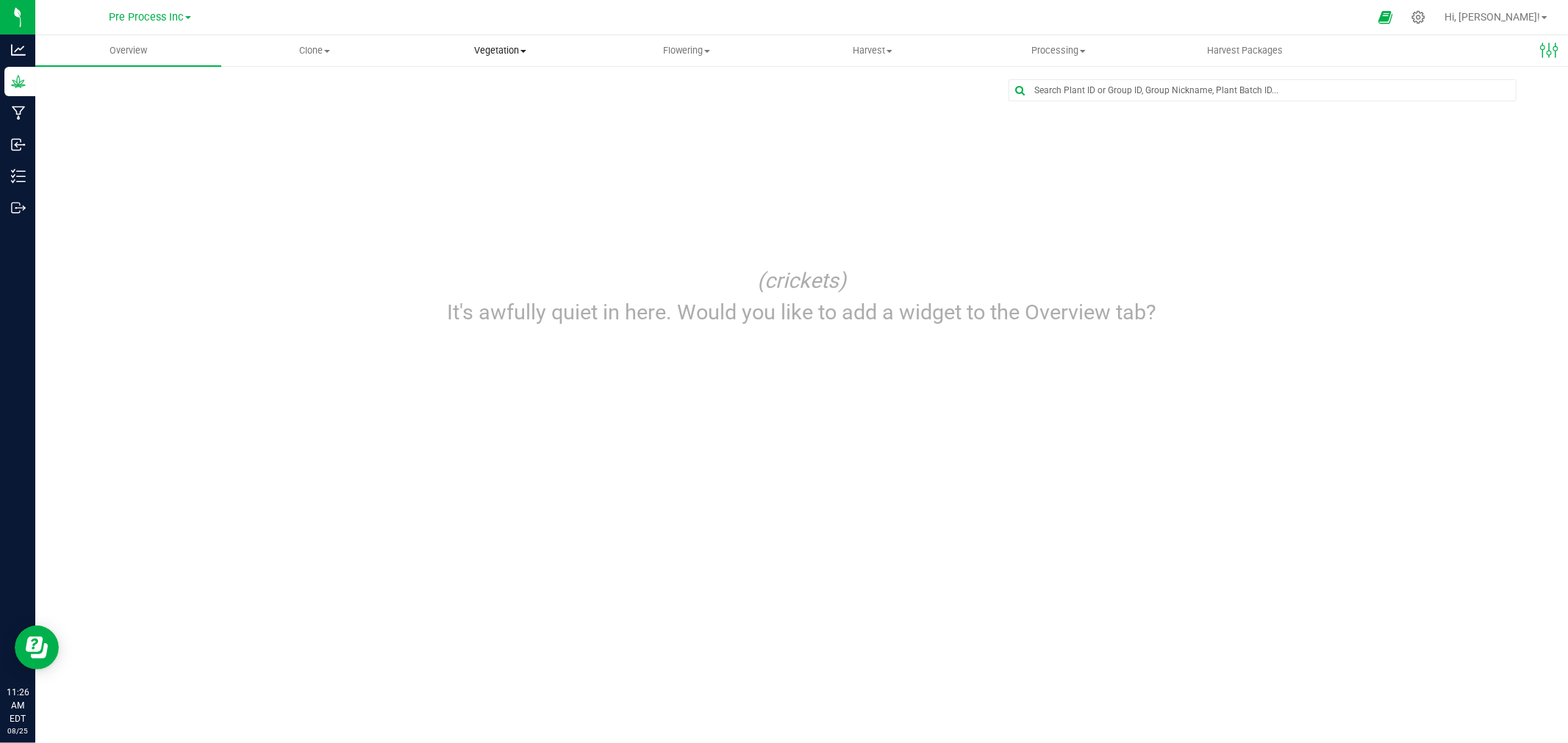
click at [486, 52] on span "Vegetation" at bounding box center [500, 50] width 184 height 13
click at [474, 89] on span "Veg groups" at bounding box center [454, 88] width 93 height 12
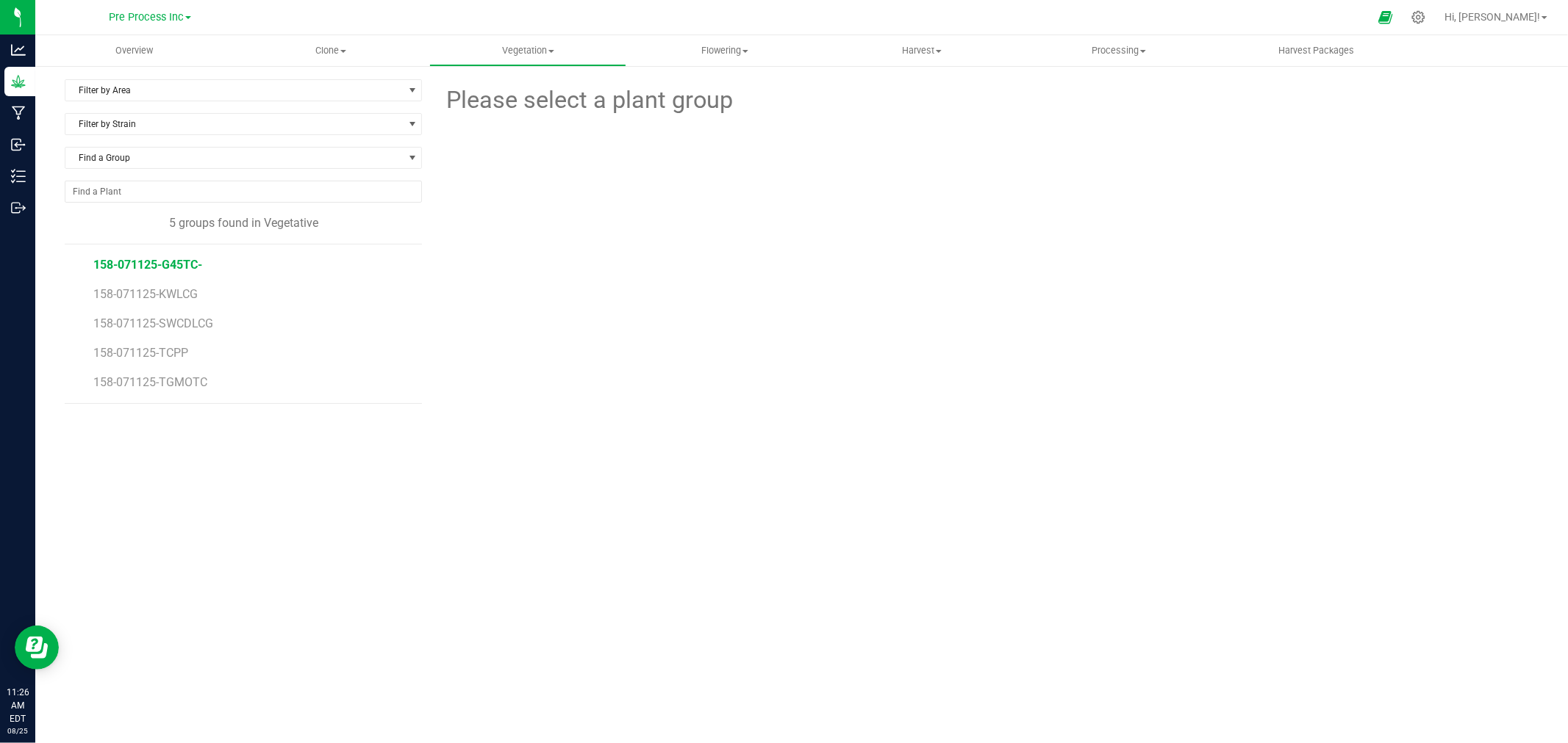
click at [153, 267] on span "158-071125-G45TC-" at bounding box center [147, 265] width 108 height 14
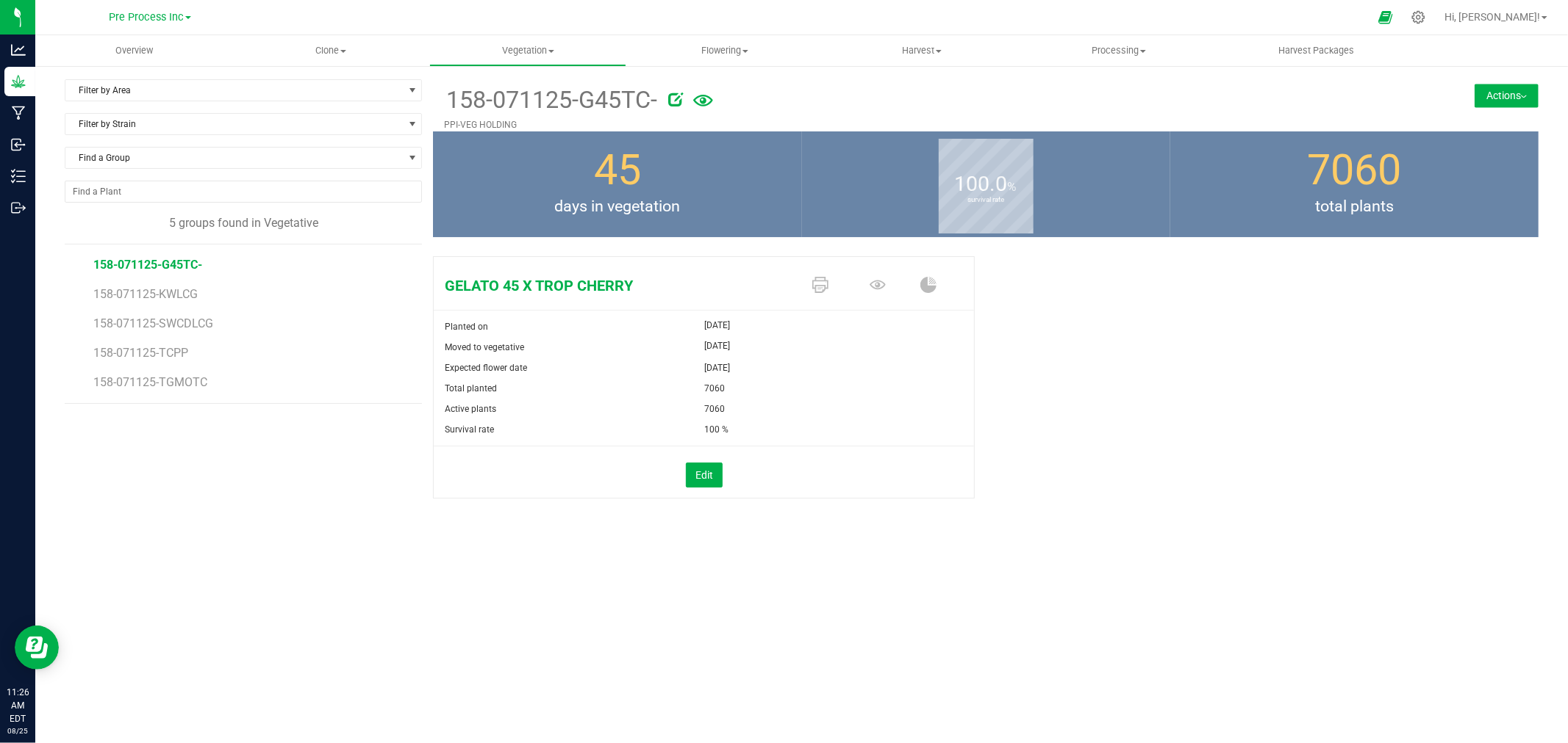
click at [1501, 100] on button "Actions" at bounding box center [1506, 95] width 64 height 24
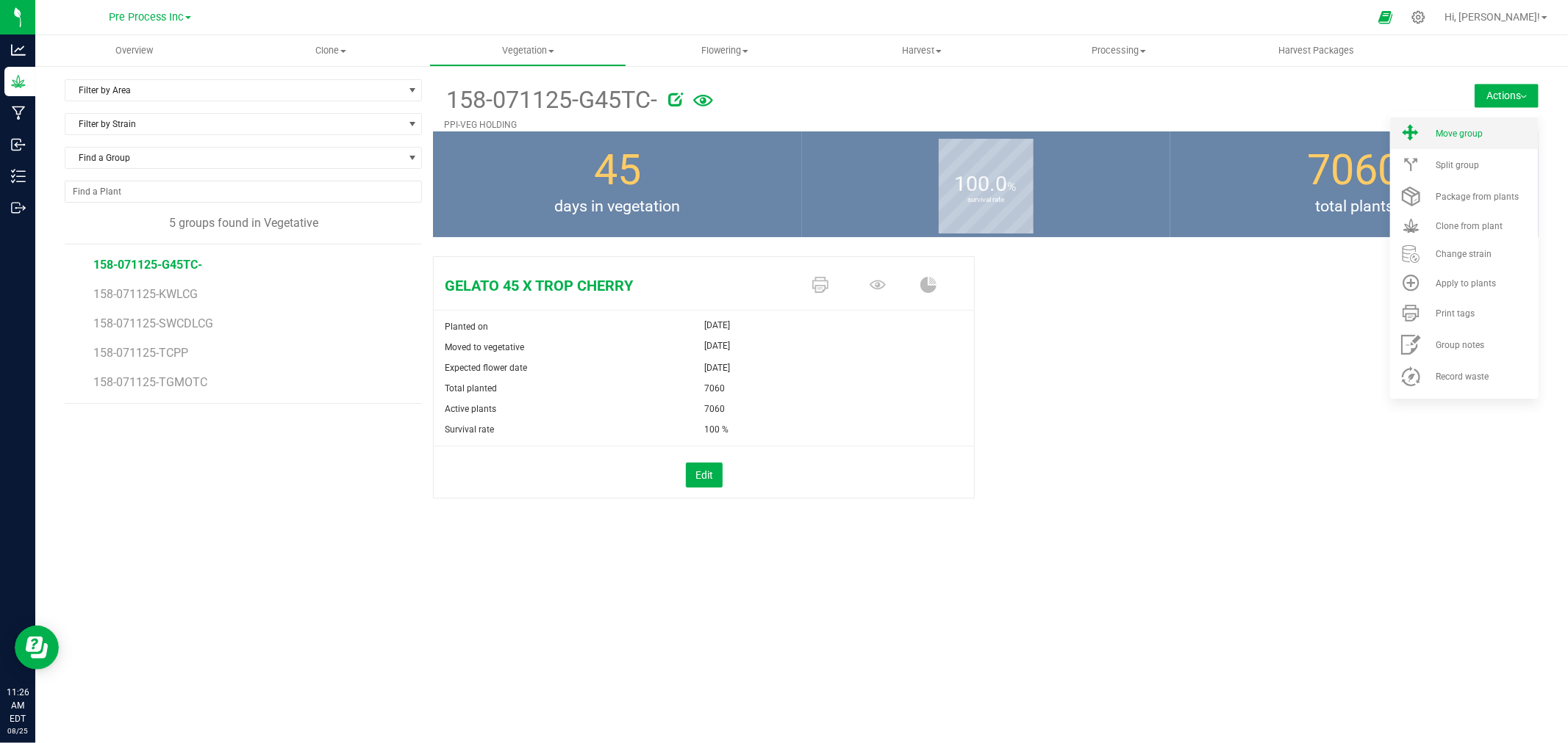
click at [1450, 140] on li "Move group" at bounding box center [1464, 133] width 148 height 32
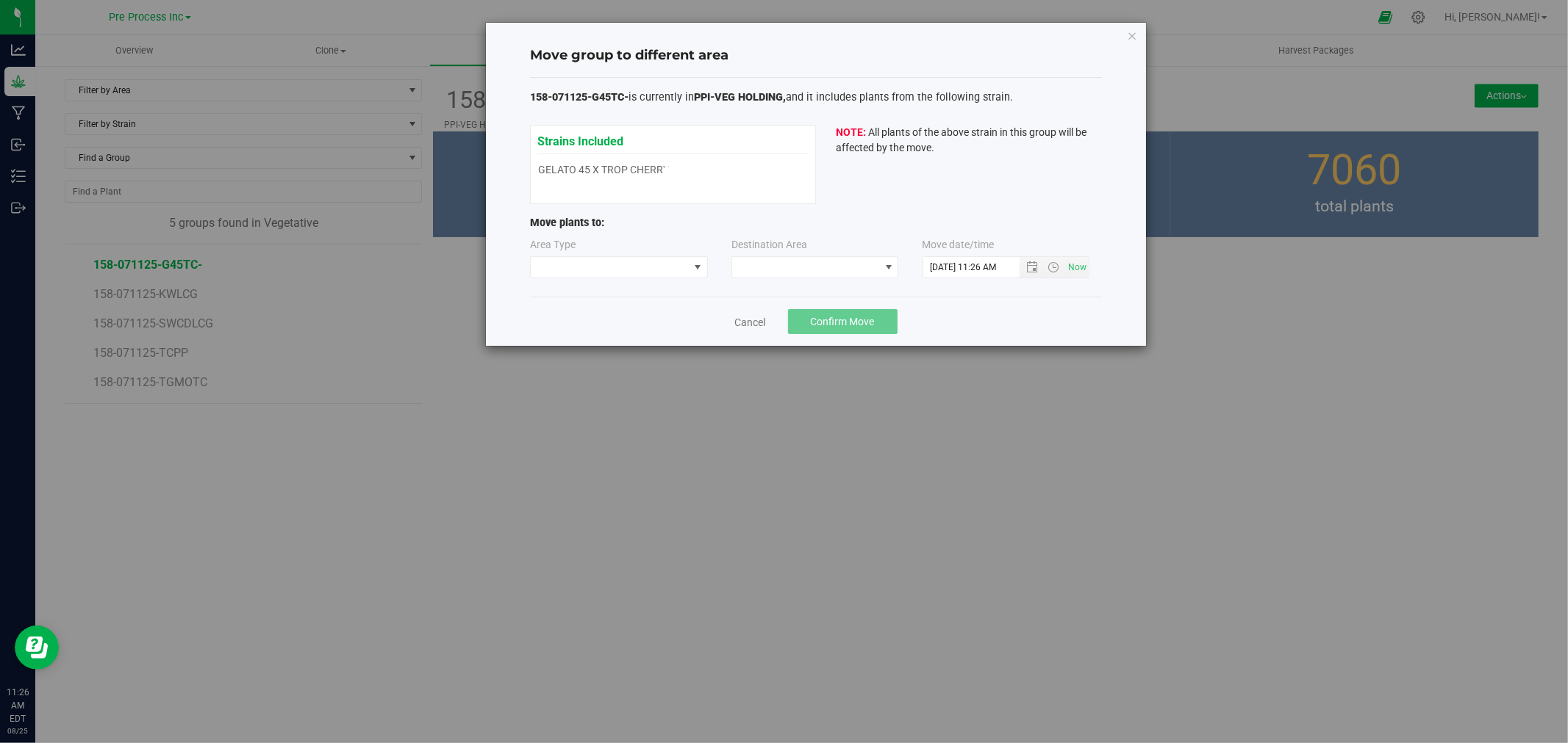
click at [650, 254] on div "Area Type" at bounding box center [619, 257] width 179 height 41
click at [649, 258] on span at bounding box center [619, 267] width 178 height 22
click at [620, 324] on li "Flowering" at bounding box center [619, 319] width 176 height 25
click at [783, 258] on span at bounding box center [805, 267] width 147 height 20
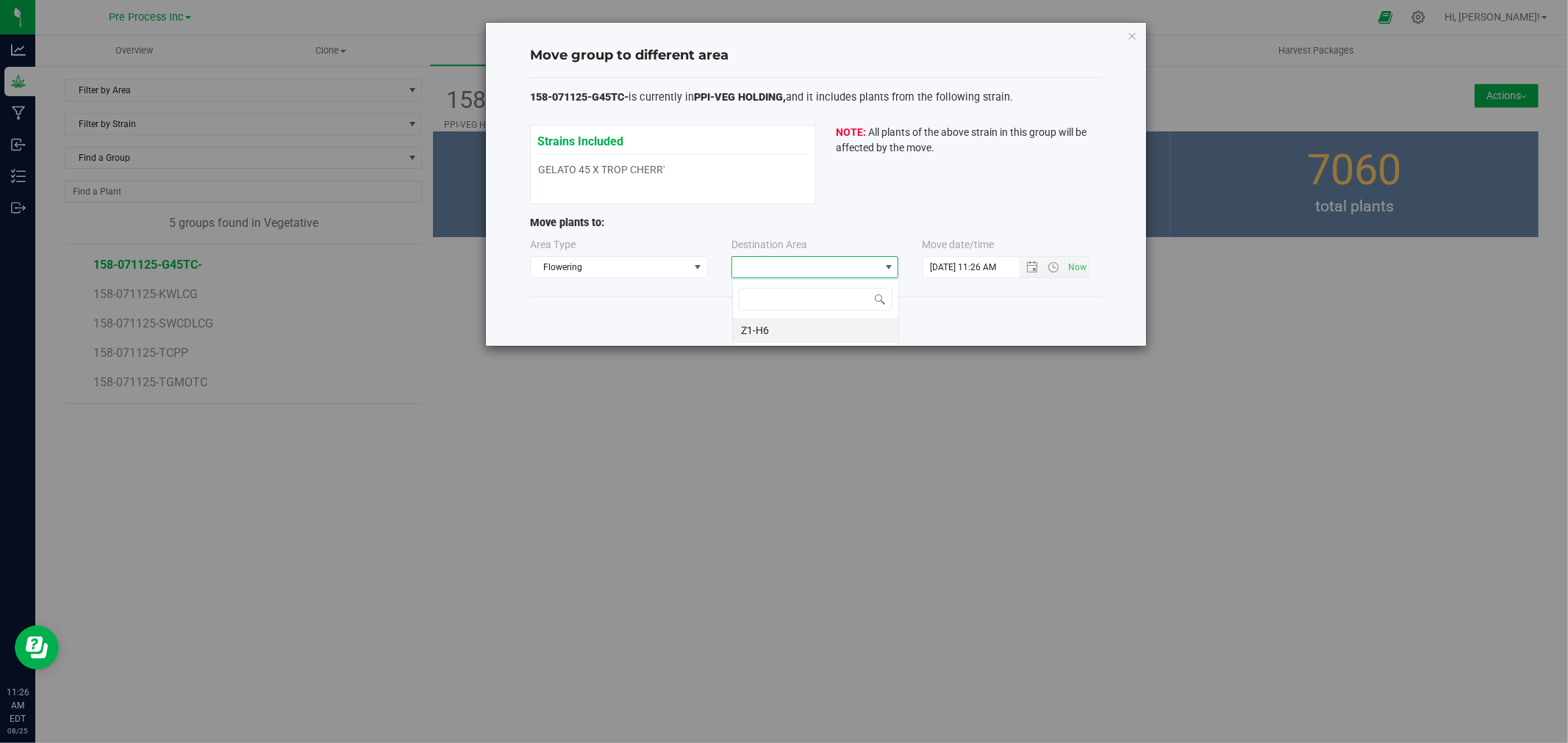
scroll to position [22, 167]
click at [779, 333] on li "Z1-H6" at bounding box center [816, 331] width 166 height 25
click at [1027, 269] on span "Open the date view" at bounding box center [1032, 267] width 11 height 11
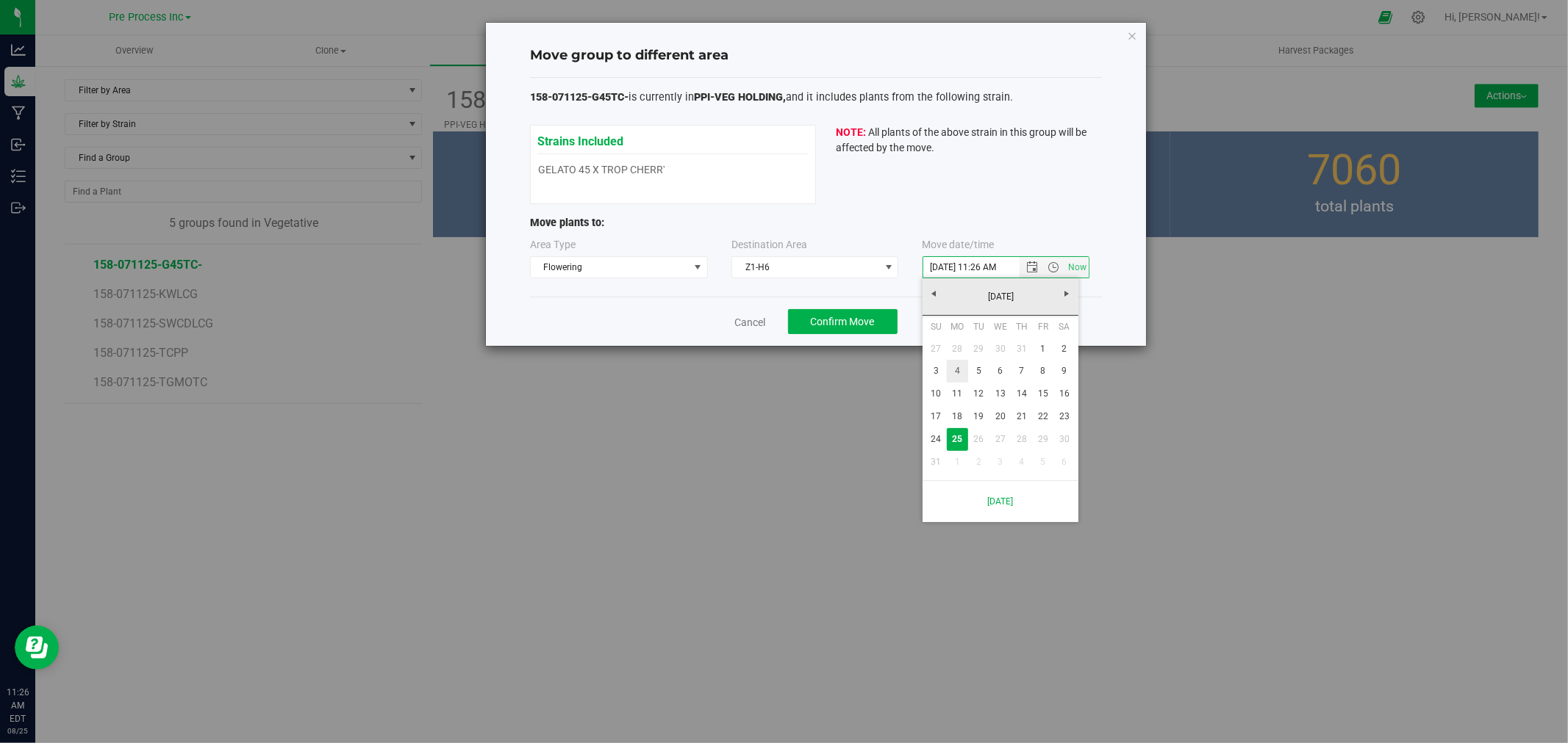
click at [961, 375] on link "4" at bounding box center [958, 371] width 21 height 23
type input "8/4/2025 11:26 AM"
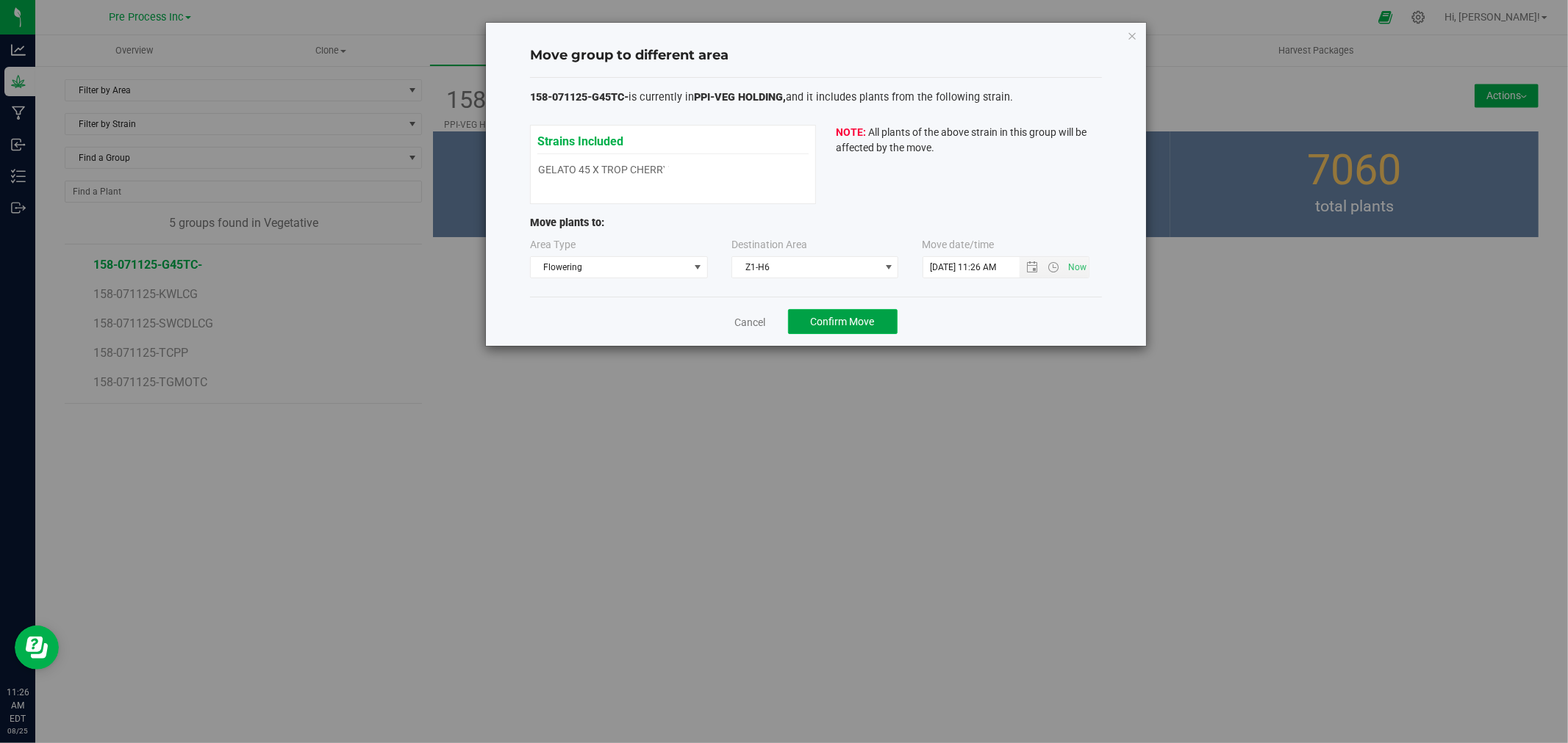
click at [832, 327] on span "Confirm Move" at bounding box center [842, 321] width 64 height 11
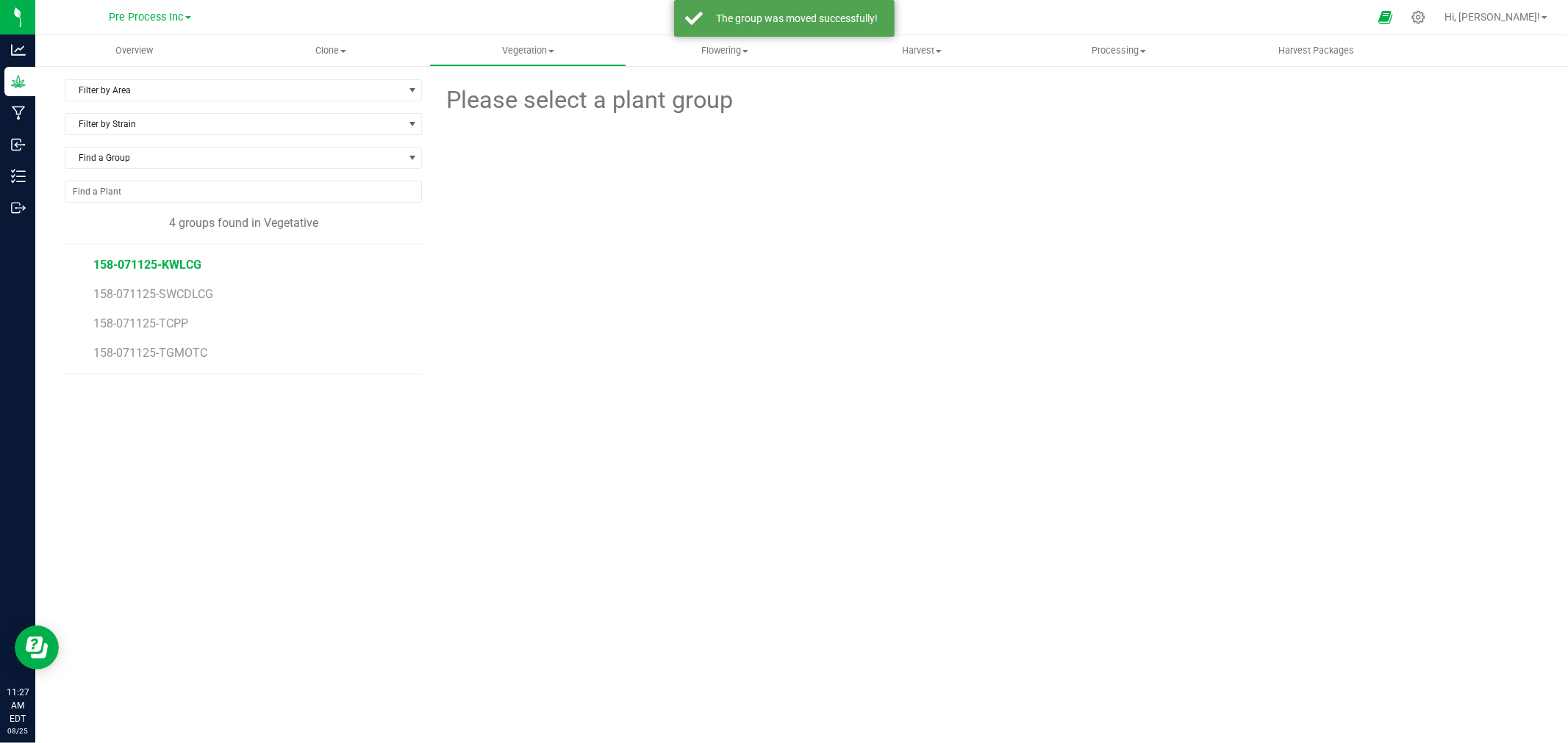
click at [148, 268] on span "158-071125-KWLCG" at bounding box center [147, 265] width 108 height 14
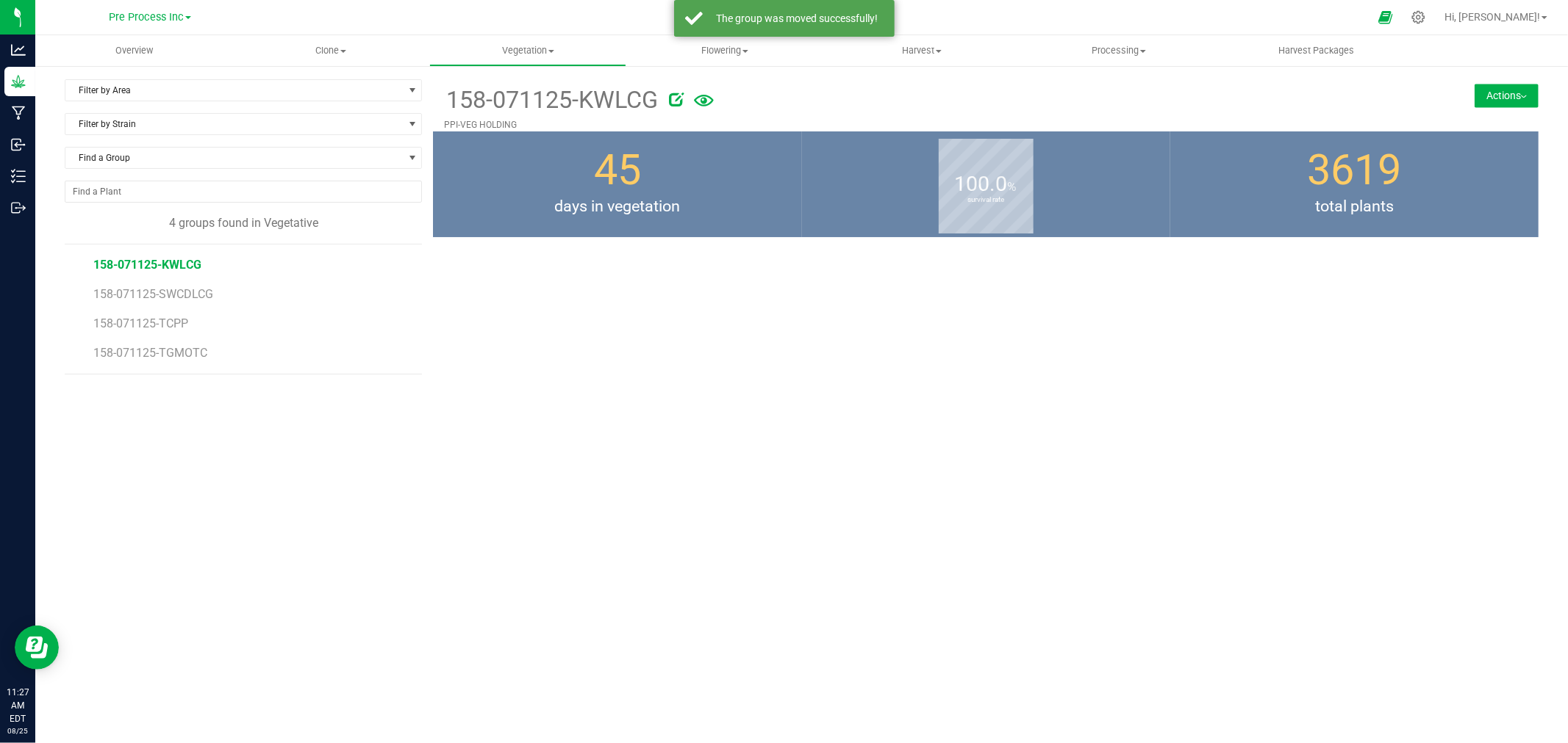
click at [1505, 88] on button "Actions" at bounding box center [1506, 95] width 64 height 24
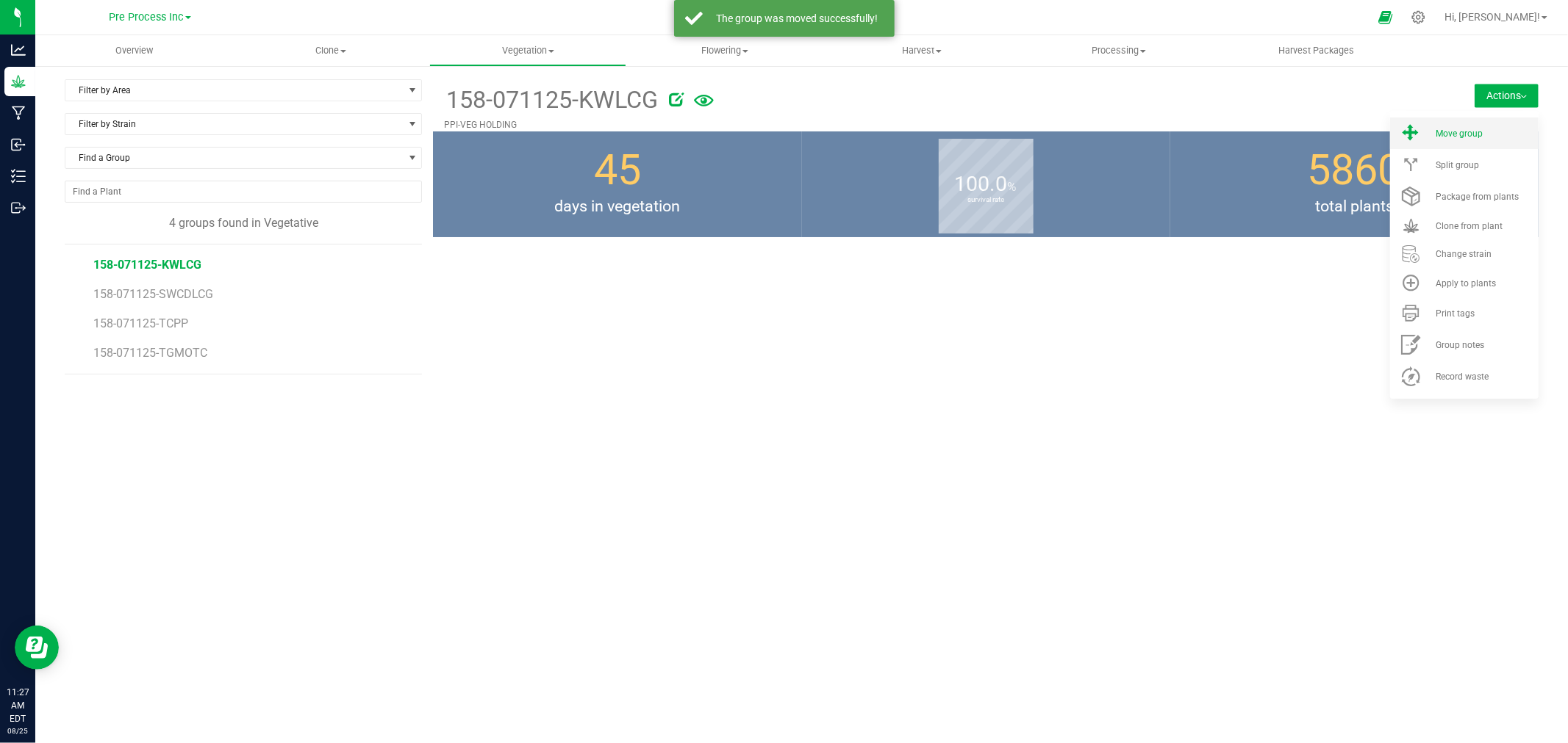
click at [1463, 132] on span "Move group" at bounding box center [1459, 134] width 47 height 11
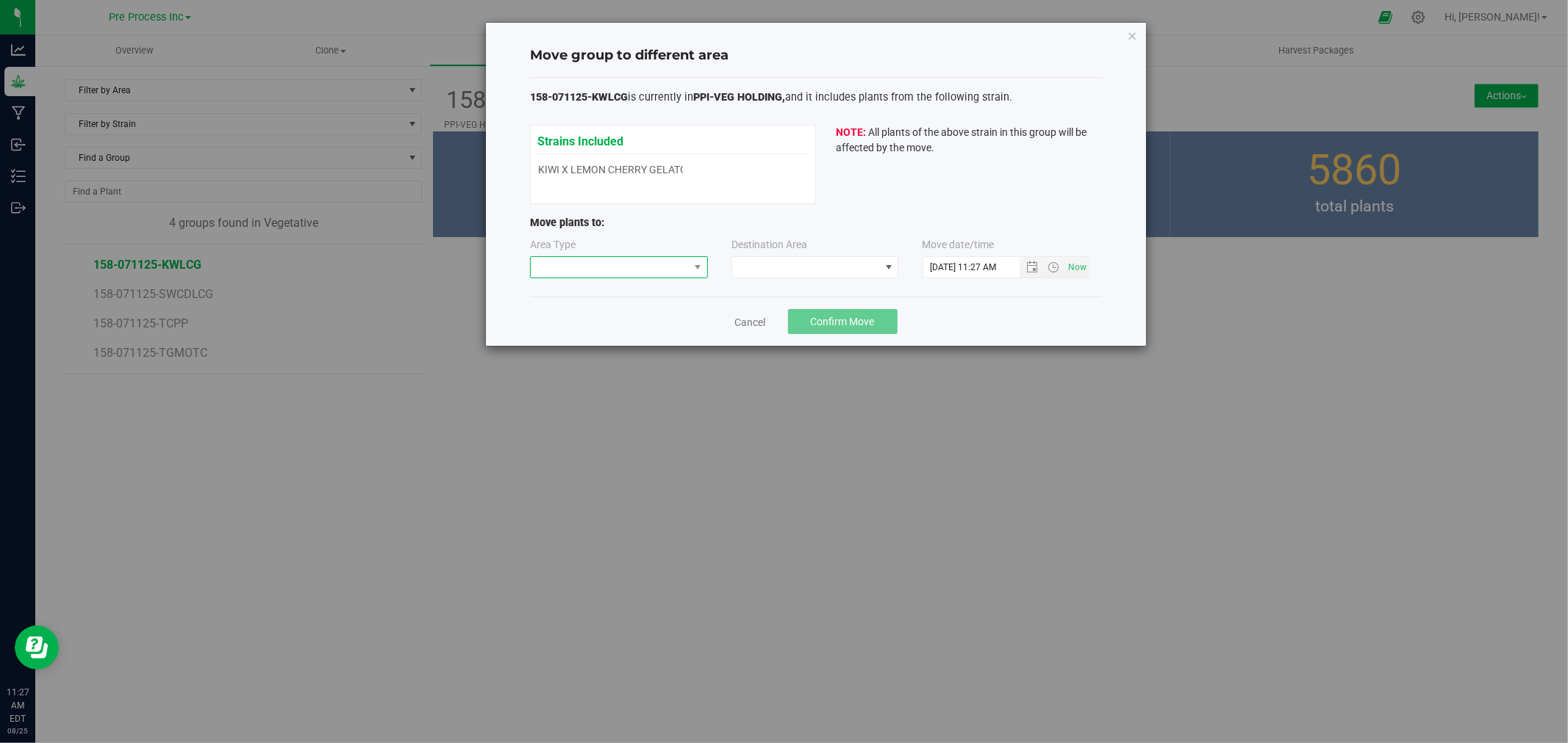
click at [611, 260] on span at bounding box center [609, 267] width 158 height 20
click at [601, 315] on li "Flowering" at bounding box center [619, 319] width 176 height 25
click at [765, 267] on span at bounding box center [805, 267] width 147 height 20
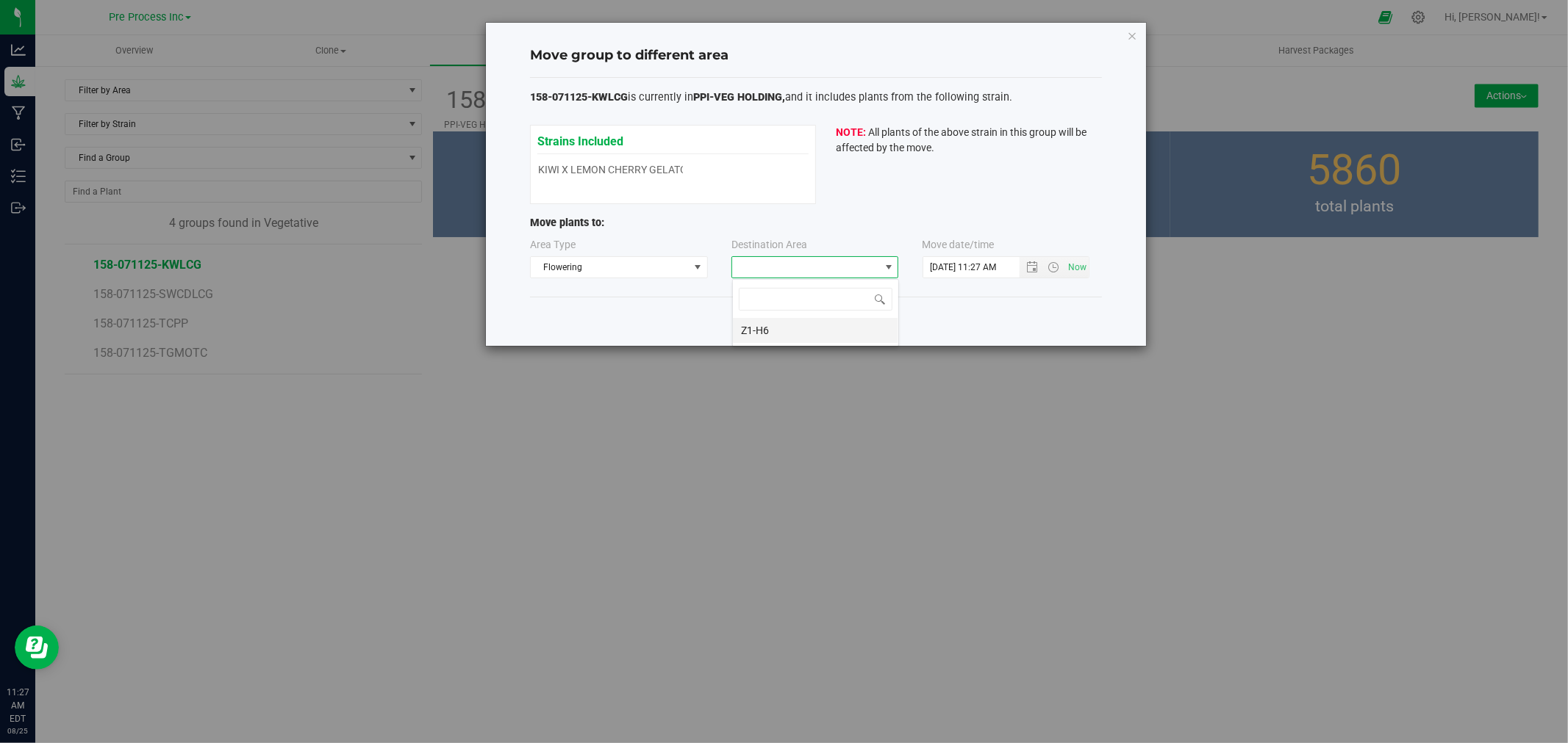
click at [773, 331] on li "Z1-H6" at bounding box center [816, 331] width 166 height 25
click at [1027, 270] on span "Open the date view" at bounding box center [1032, 267] width 11 height 11
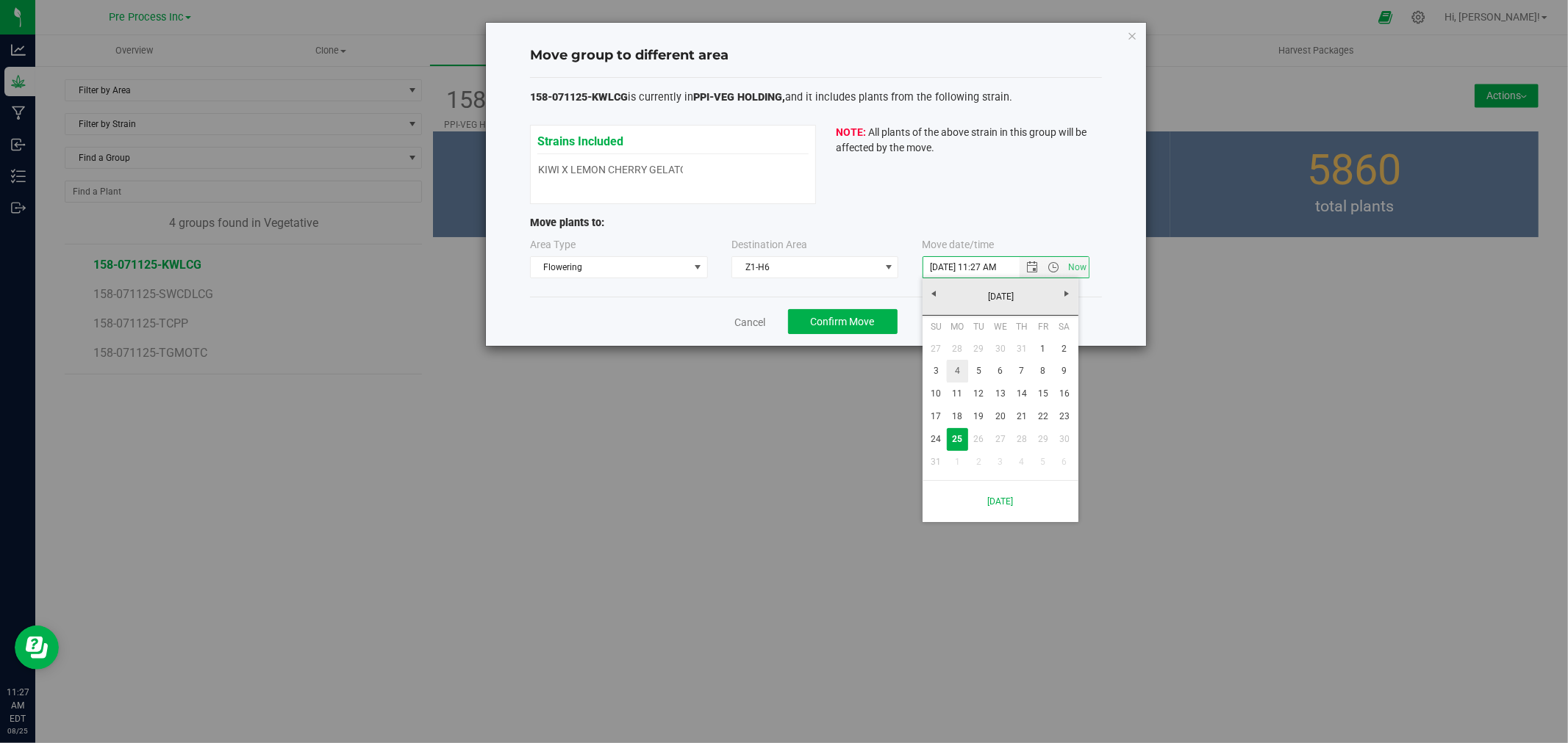
click at [958, 369] on link "4" at bounding box center [958, 371] width 21 height 23
type input "8/4/2025 11:27 AM"
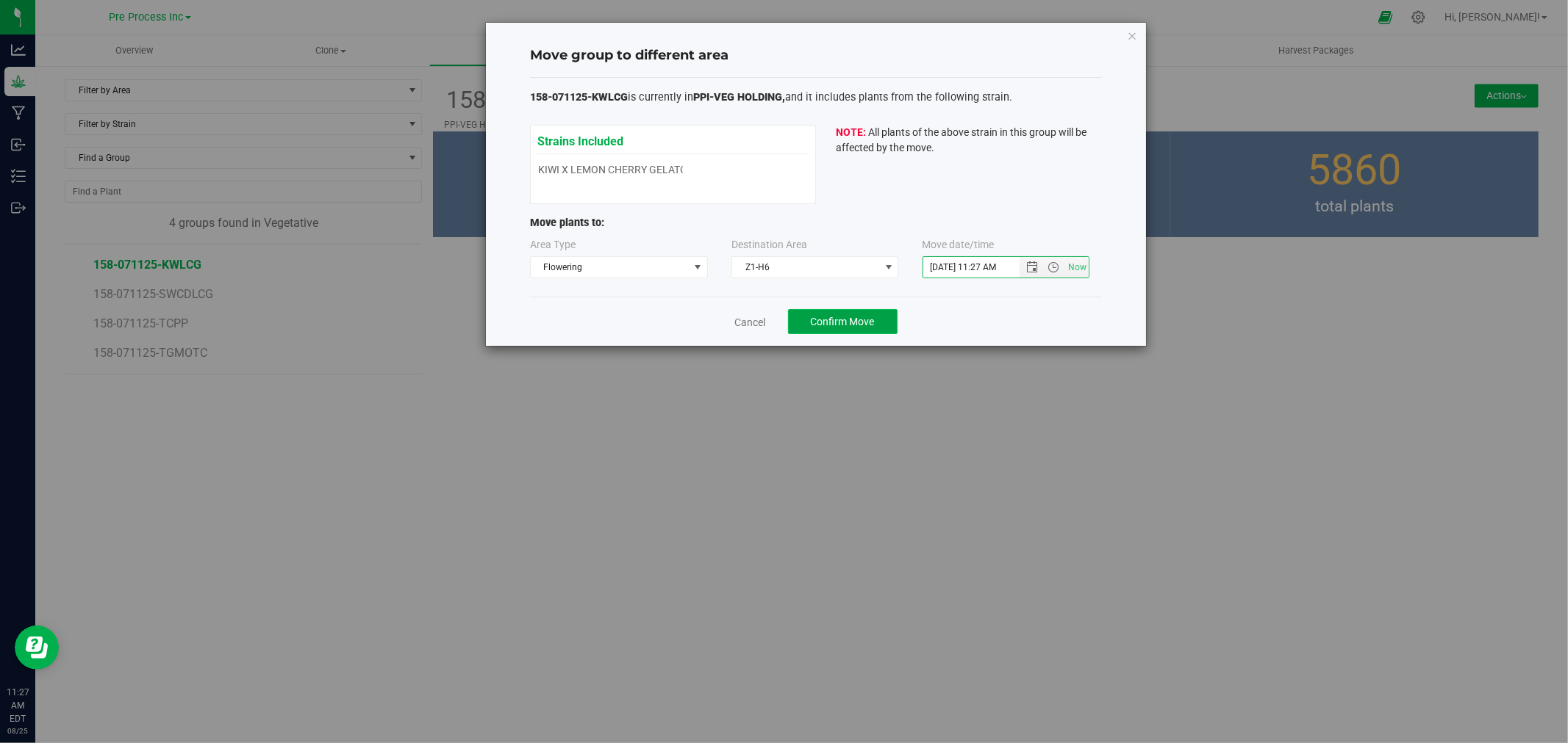
click at [811, 327] on span "Confirm Move" at bounding box center [842, 321] width 64 height 11
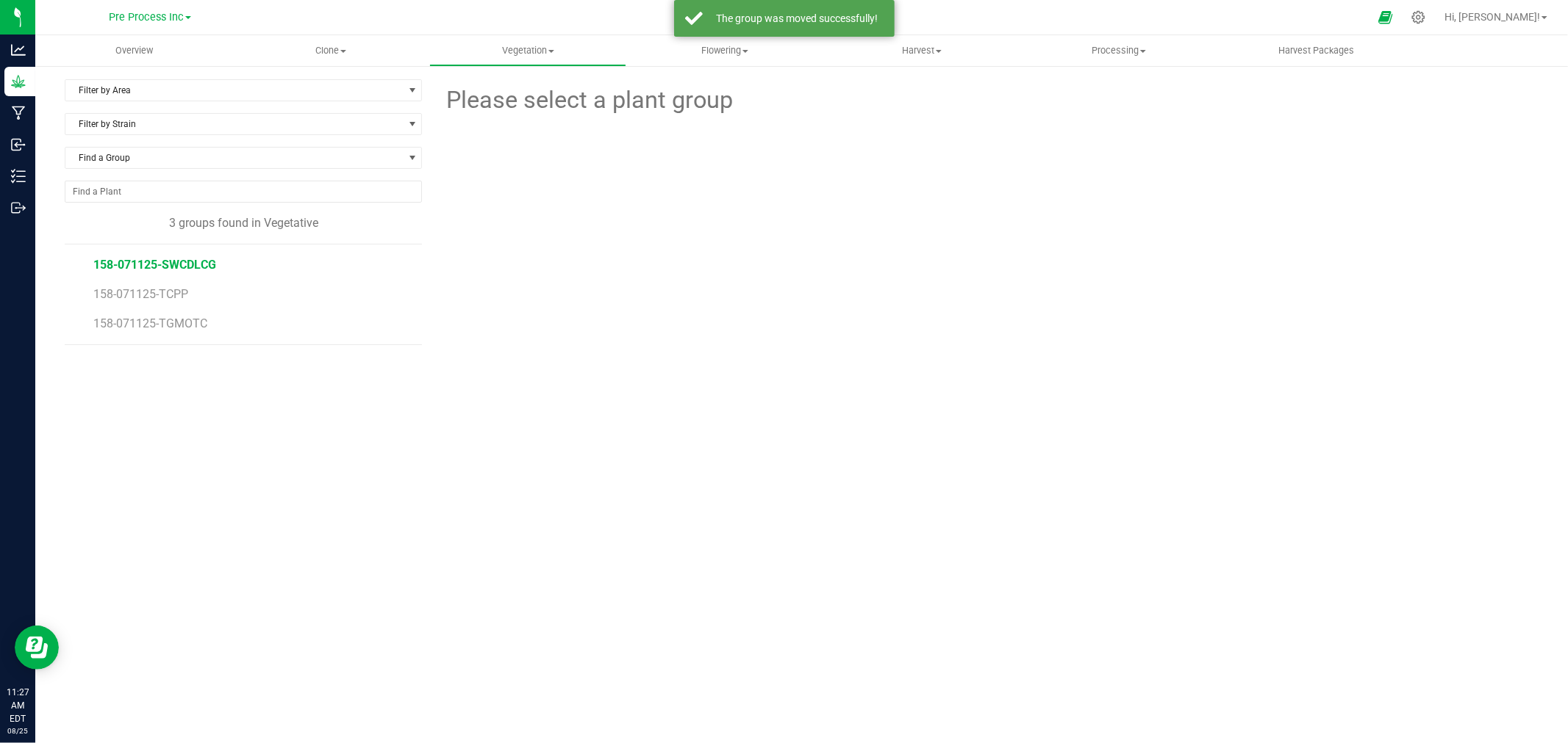
click at [120, 271] on span "158-071125-SWCDLCG" at bounding box center [154, 265] width 123 height 14
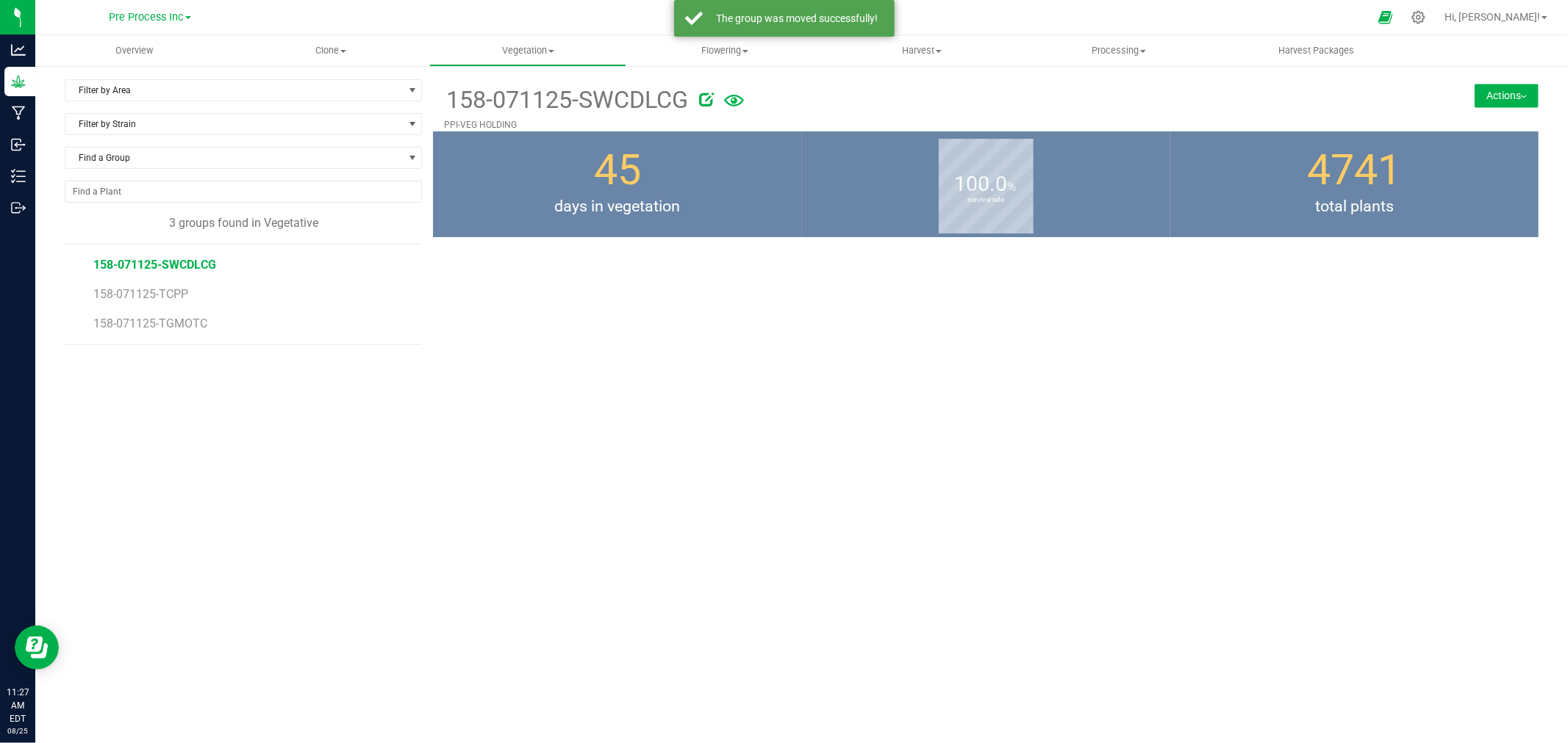
click at [1516, 103] on button "Actions" at bounding box center [1506, 95] width 64 height 24
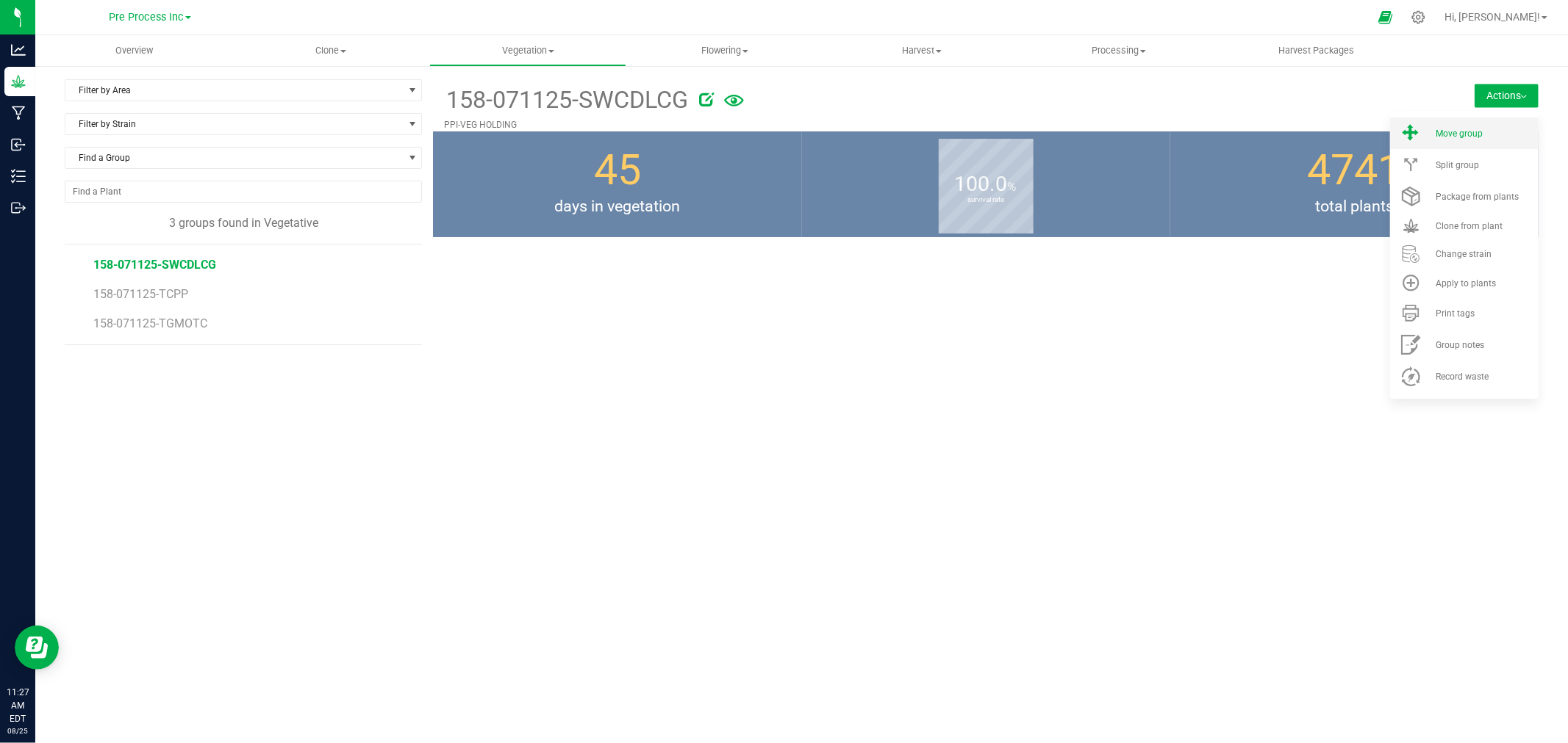
click at [1439, 138] on li "Move group" at bounding box center [1464, 133] width 148 height 32
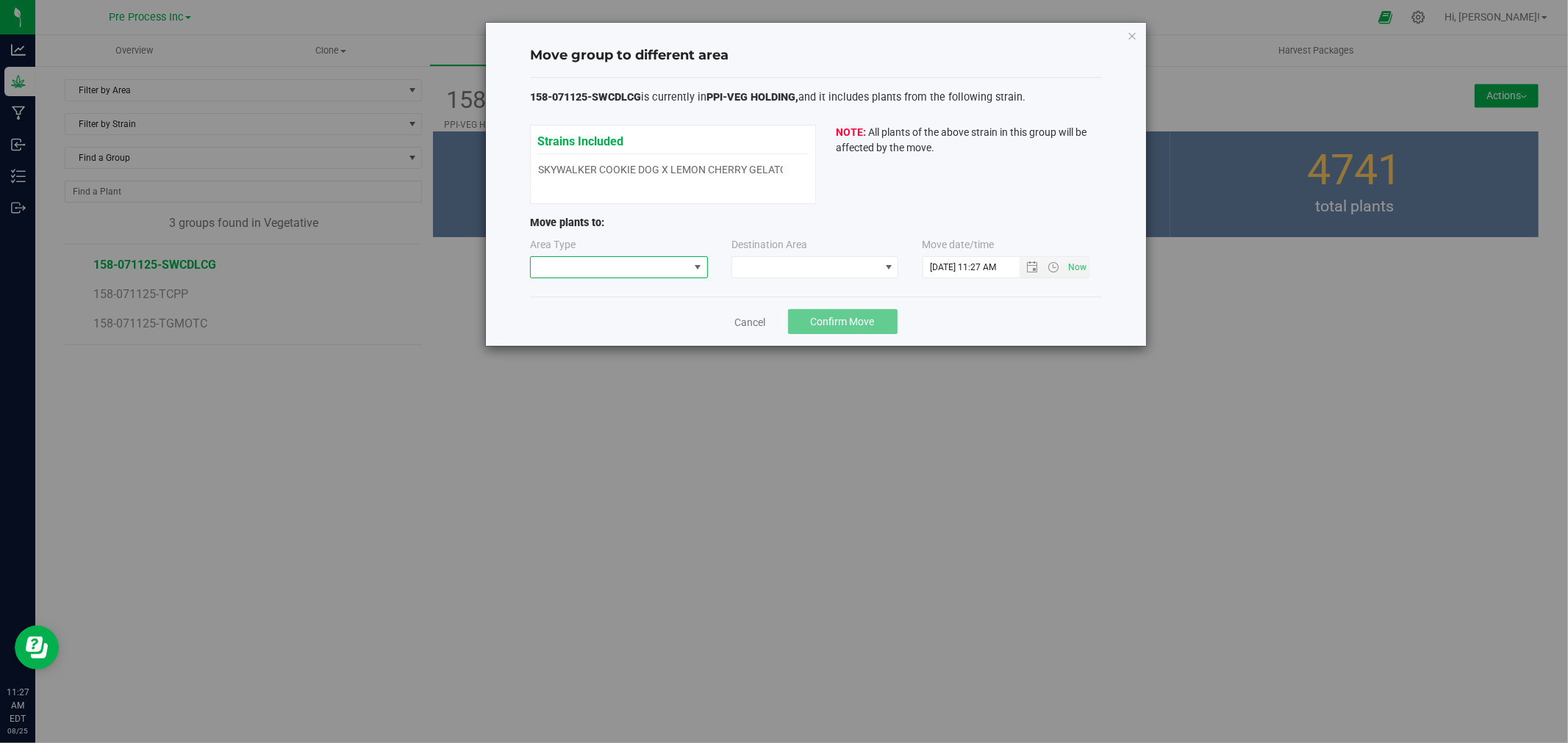
click at [671, 263] on span at bounding box center [609, 267] width 158 height 20
click at [640, 322] on li "Flowering" at bounding box center [619, 319] width 176 height 25
click at [829, 271] on span at bounding box center [805, 267] width 147 height 20
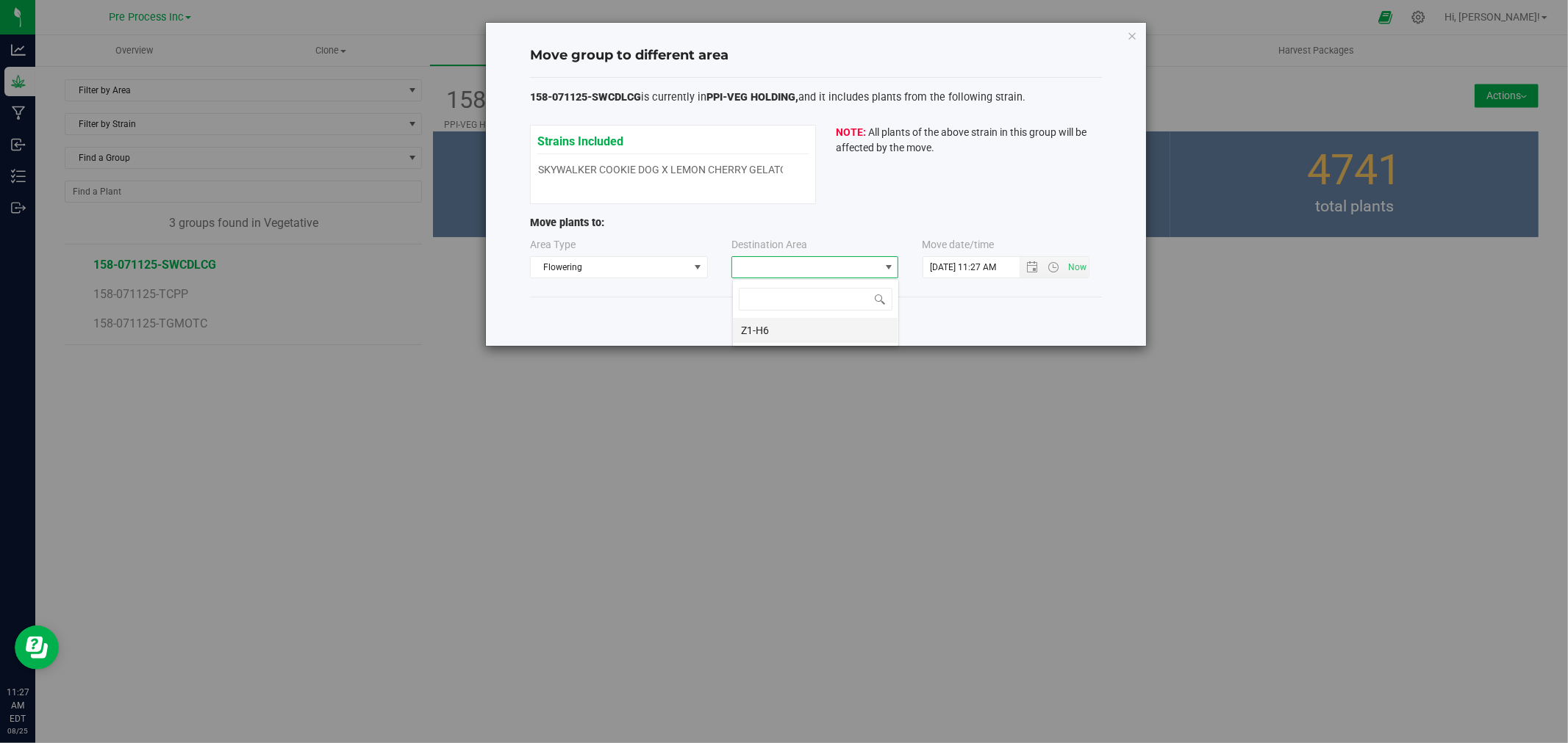
click at [818, 334] on li "Z1-H6" at bounding box center [816, 331] width 166 height 25
click at [1029, 269] on span "Open the date view" at bounding box center [1032, 267] width 11 height 11
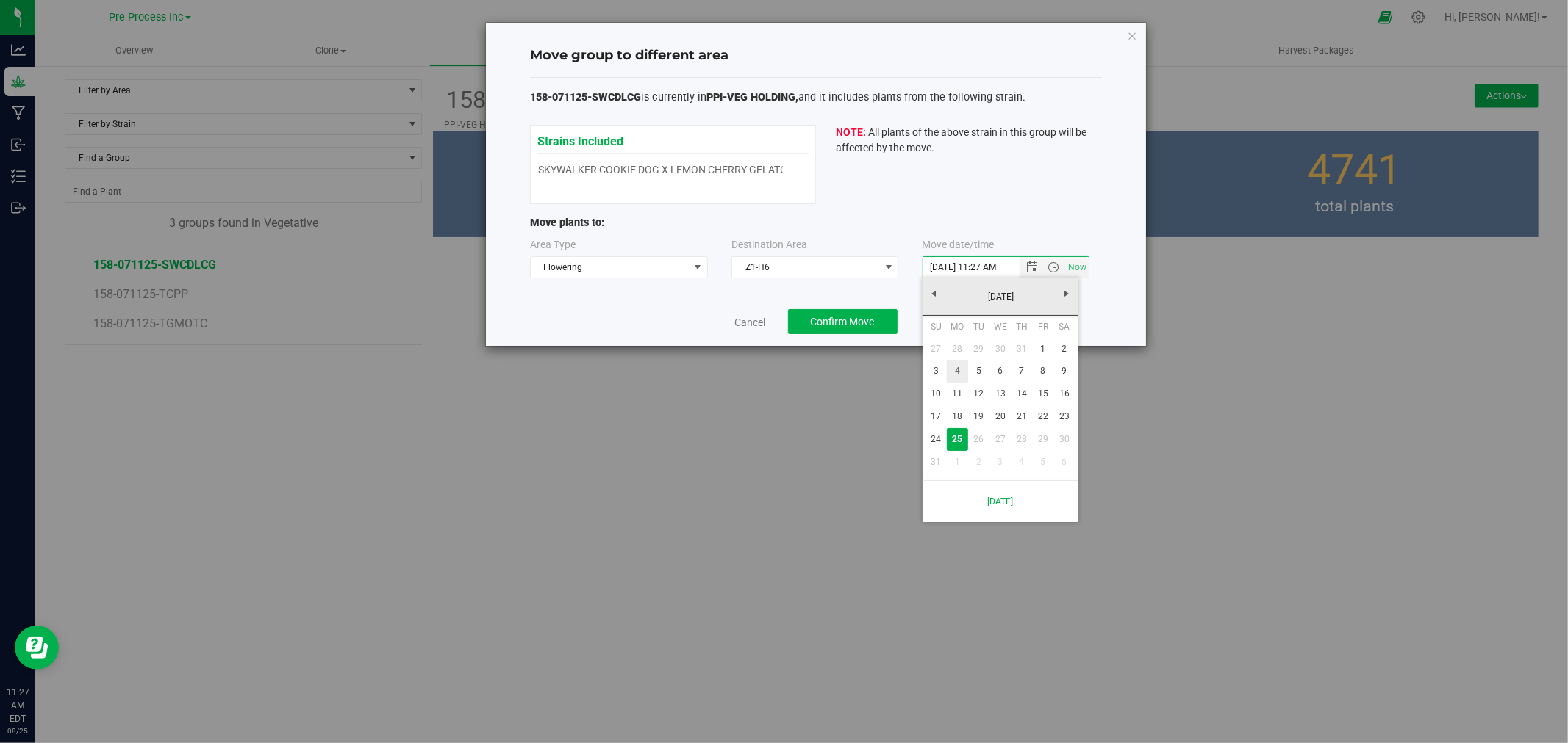
click at [954, 368] on link "4" at bounding box center [958, 371] width 21 height 23
type input "8/4/2025 11:27 AM"
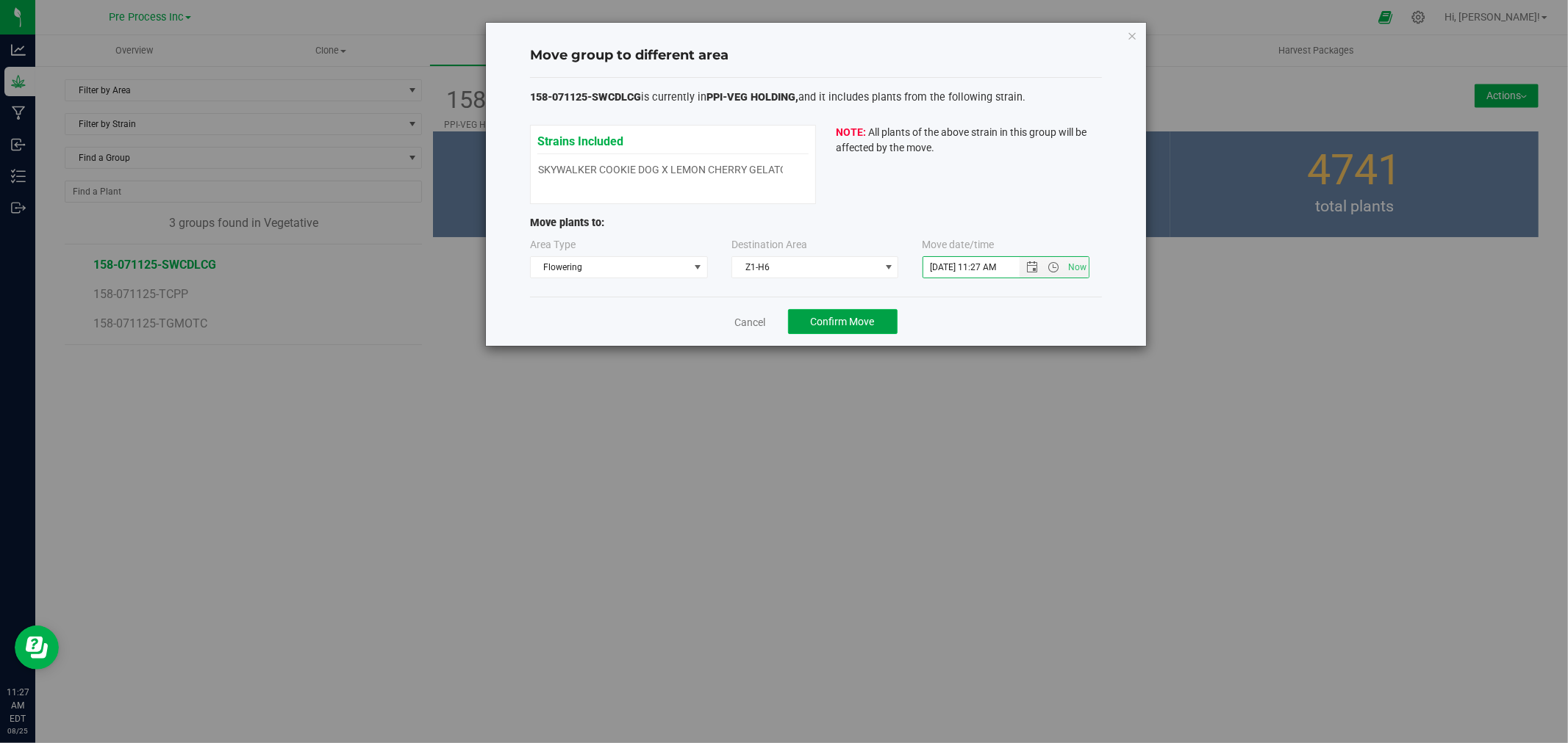
click at [848, 321] on span "Confirm Move" at bounding box center [842, 321] width 64 height 11
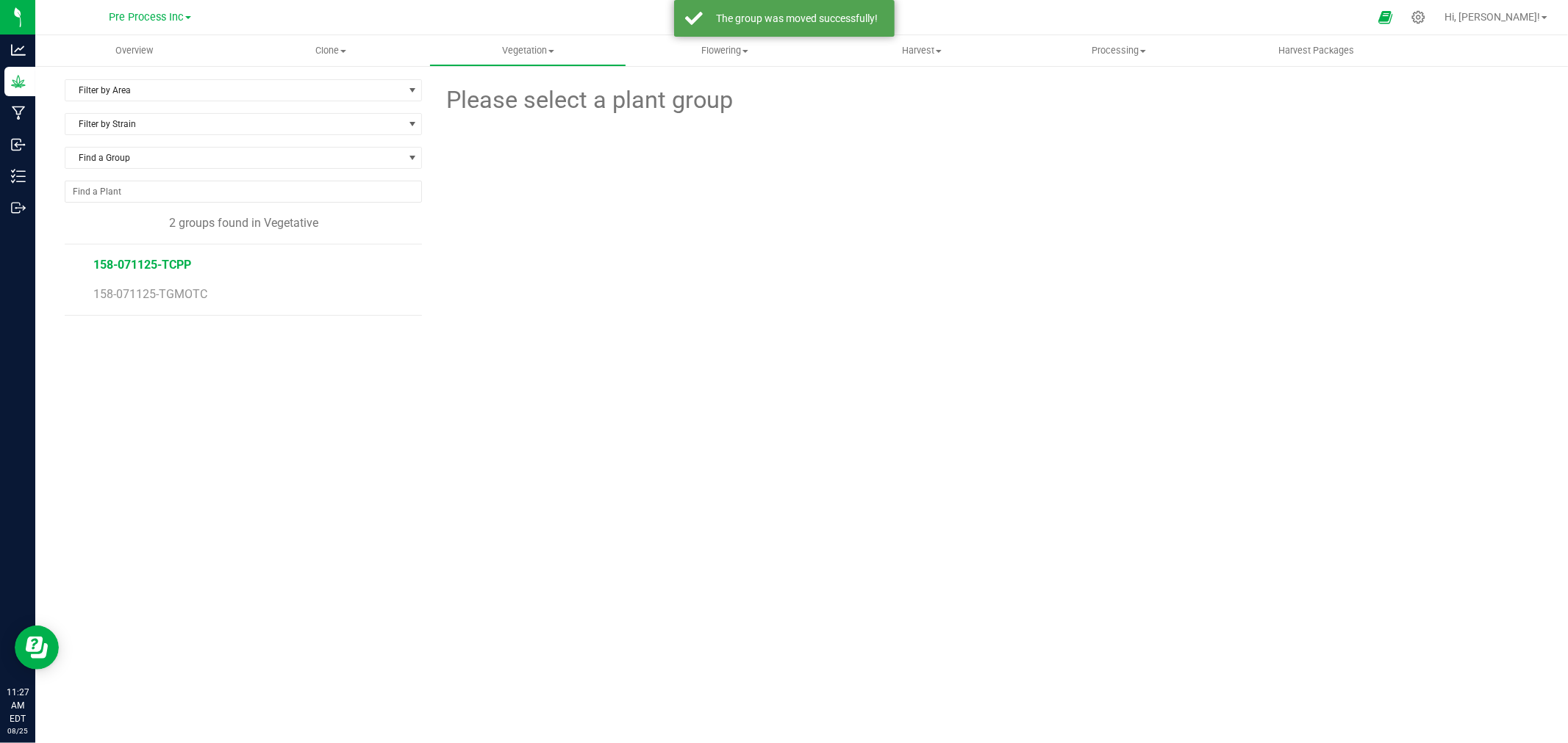
click at [165, 264] on span "158-071125-TCPP" at bounding box center [142, 265] width 98 height 14
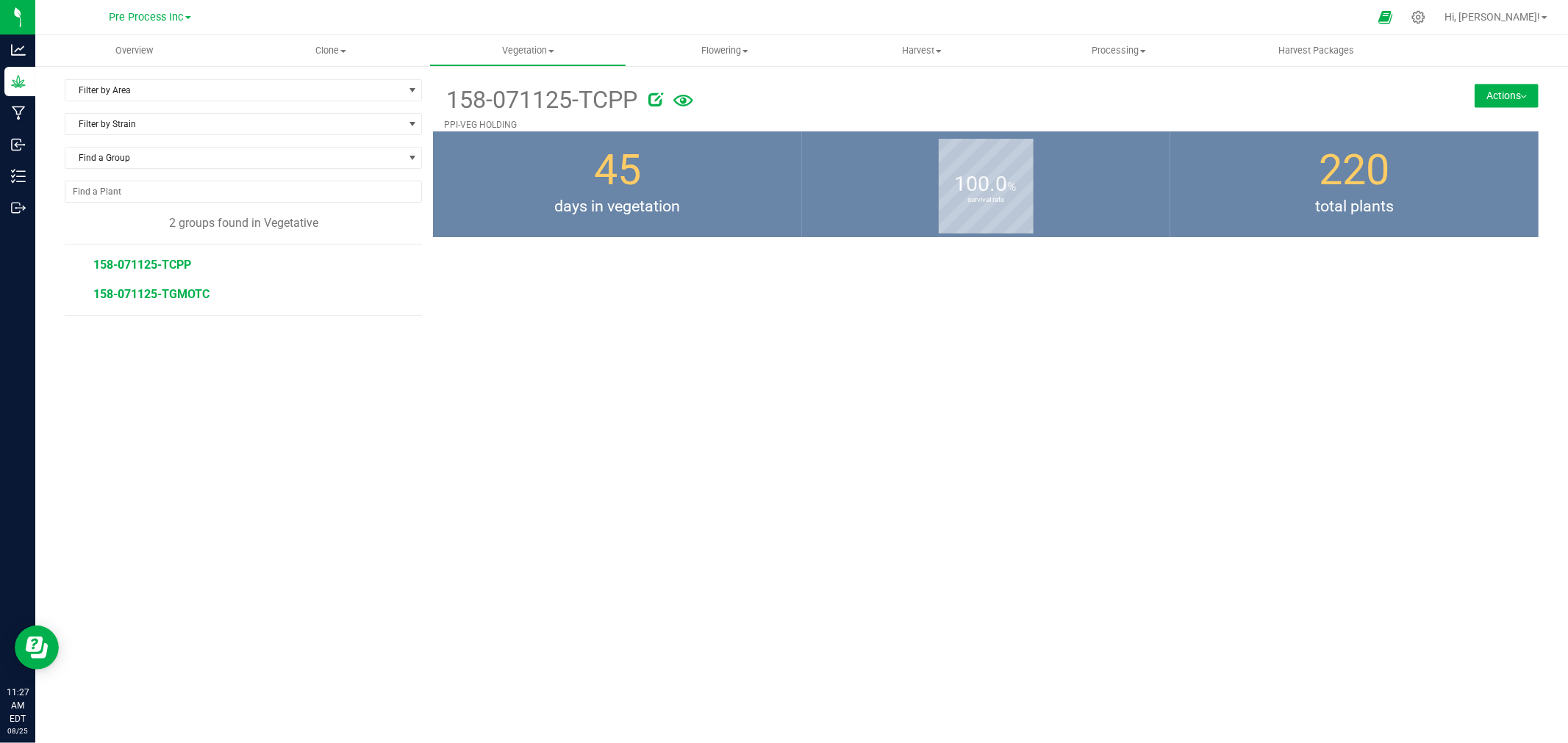
click at [203, 295] on span "158-071125-TGMOTC" at bounding box center [152, 294] width 116 height 14
click at [1490, 98] on button "Actions" at bounding box center [1506, 95] width 64 height 24
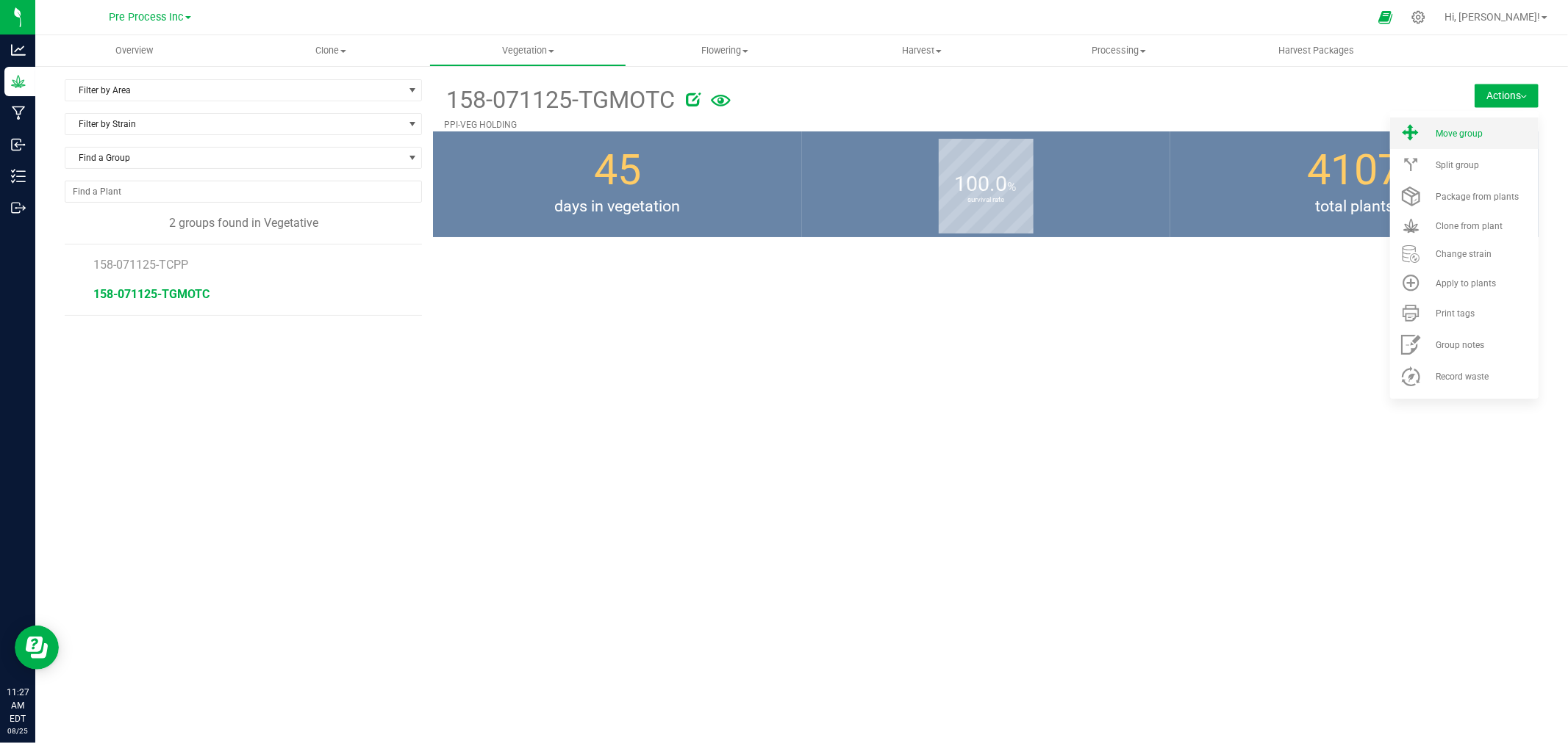
click at [1454, 130] on span "Move group" at bounding box center [1459, 134] width 47 height 11
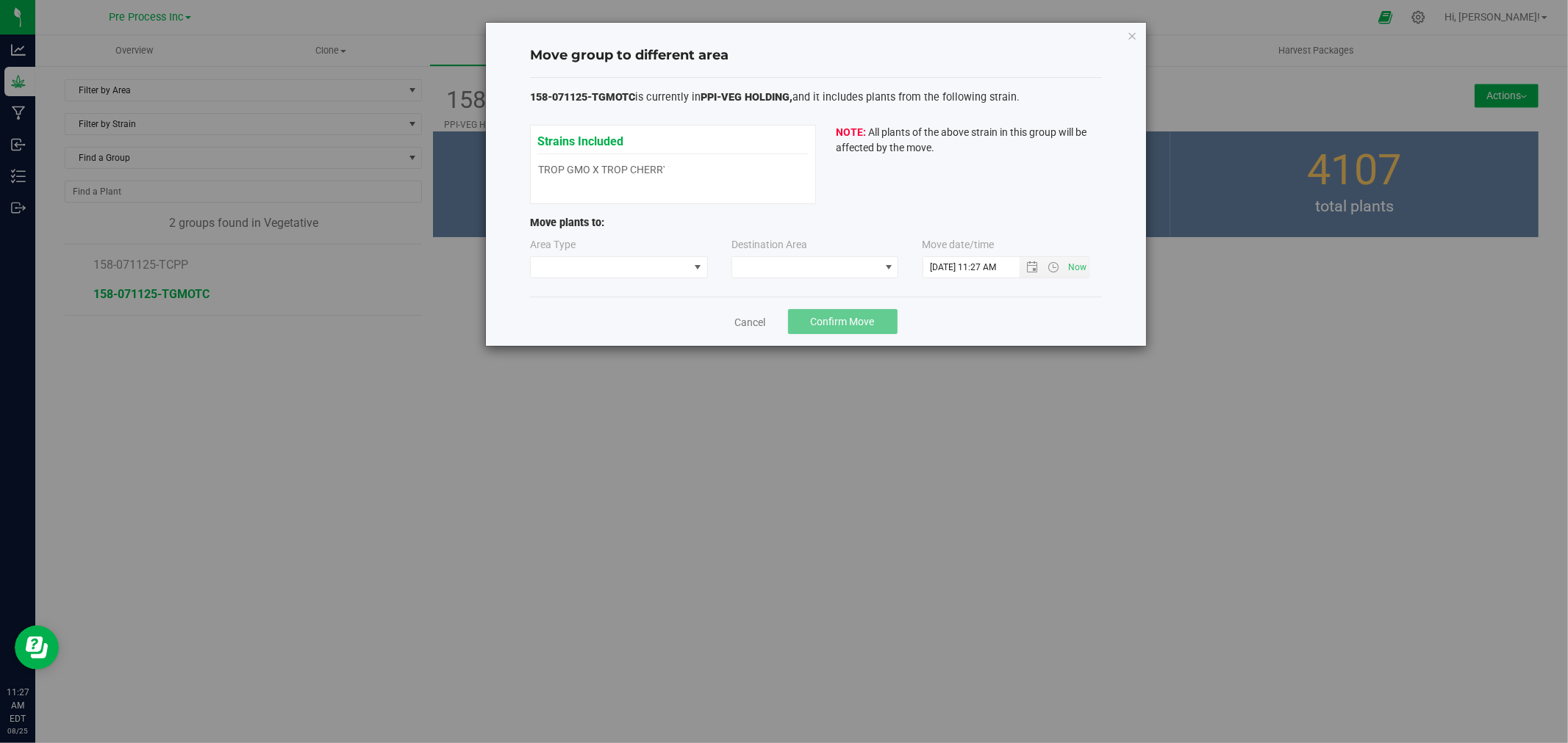
click at [649, 280] on div "Area Type Destination Area Move date/time 8/25/2025 11:27 AM" at bounding box center [816, 261] width 571 height 48
click at [649, 271] on span at bounding box center [609, 267] width 158 height 20
click at [639, 323] on li "Flowering" at bounding box center [619, 319] width 176 height 25
click at [788, 265] on span at bounding box center [805, 267] width 147 height 20
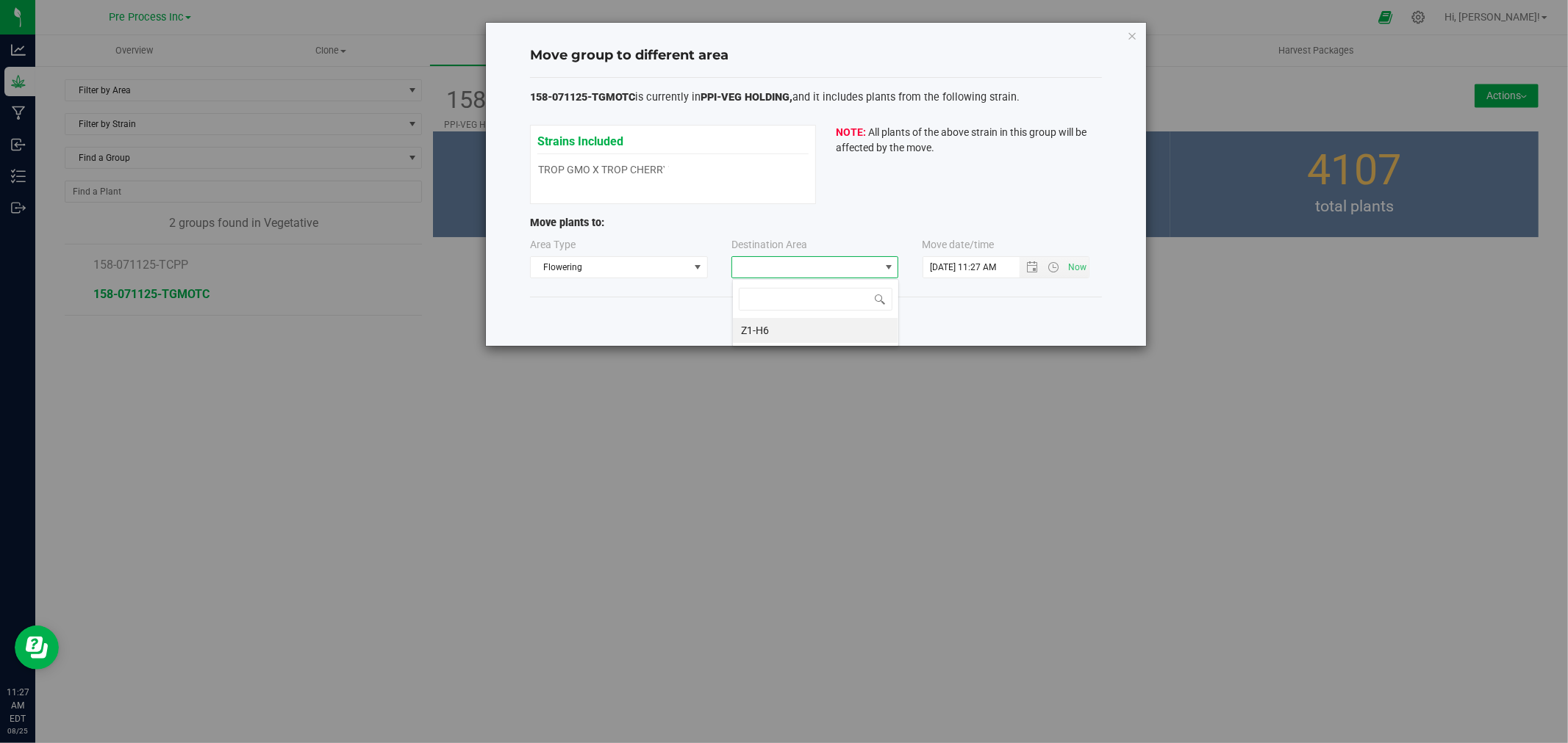
scroll to position [22, 167]
click at [794, 333] on li "Z1-H6" at bounding box center [816, 331] width 166 height 25
click at [1035, 271] on span "Open the date view" at bounding box center [1032, 267] width 11 height 11
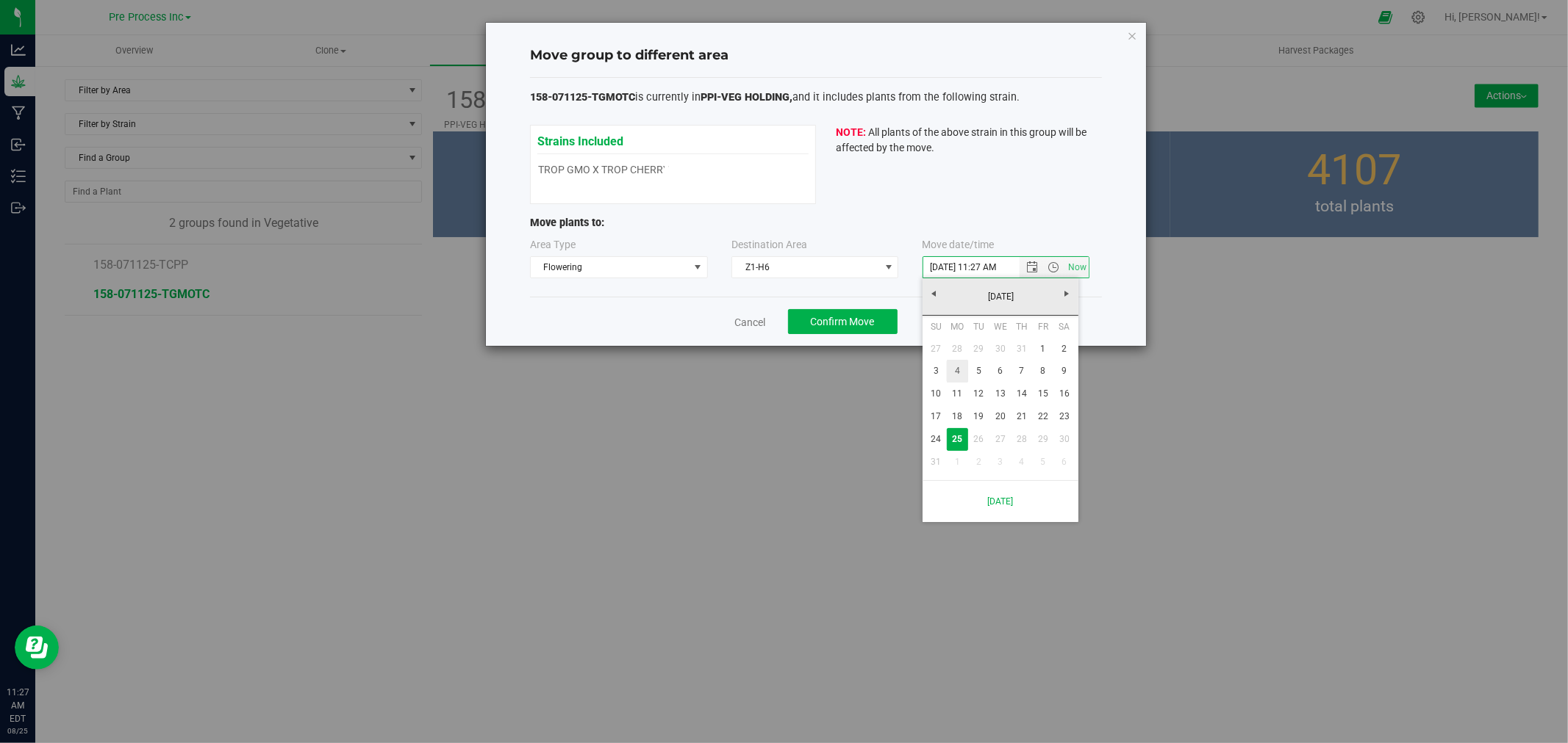
click at [954, 375] on link "4" at bounding box center [958, 371] width 21 height 23
type input "8/4/2025 11:27 AM"
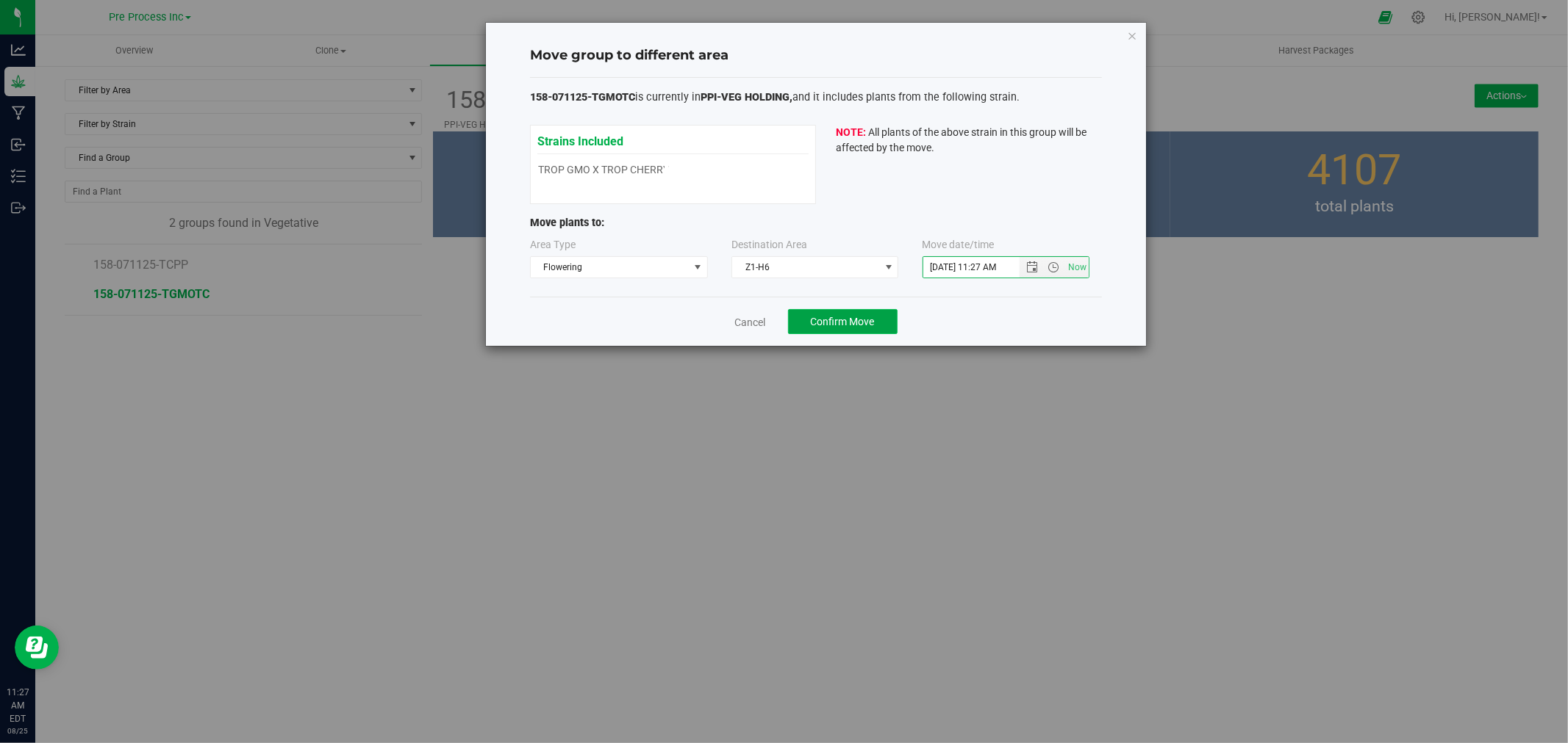
click at [868, 332] on button "Confirm Move" at bounding box center [842, 322] width 109 height 25
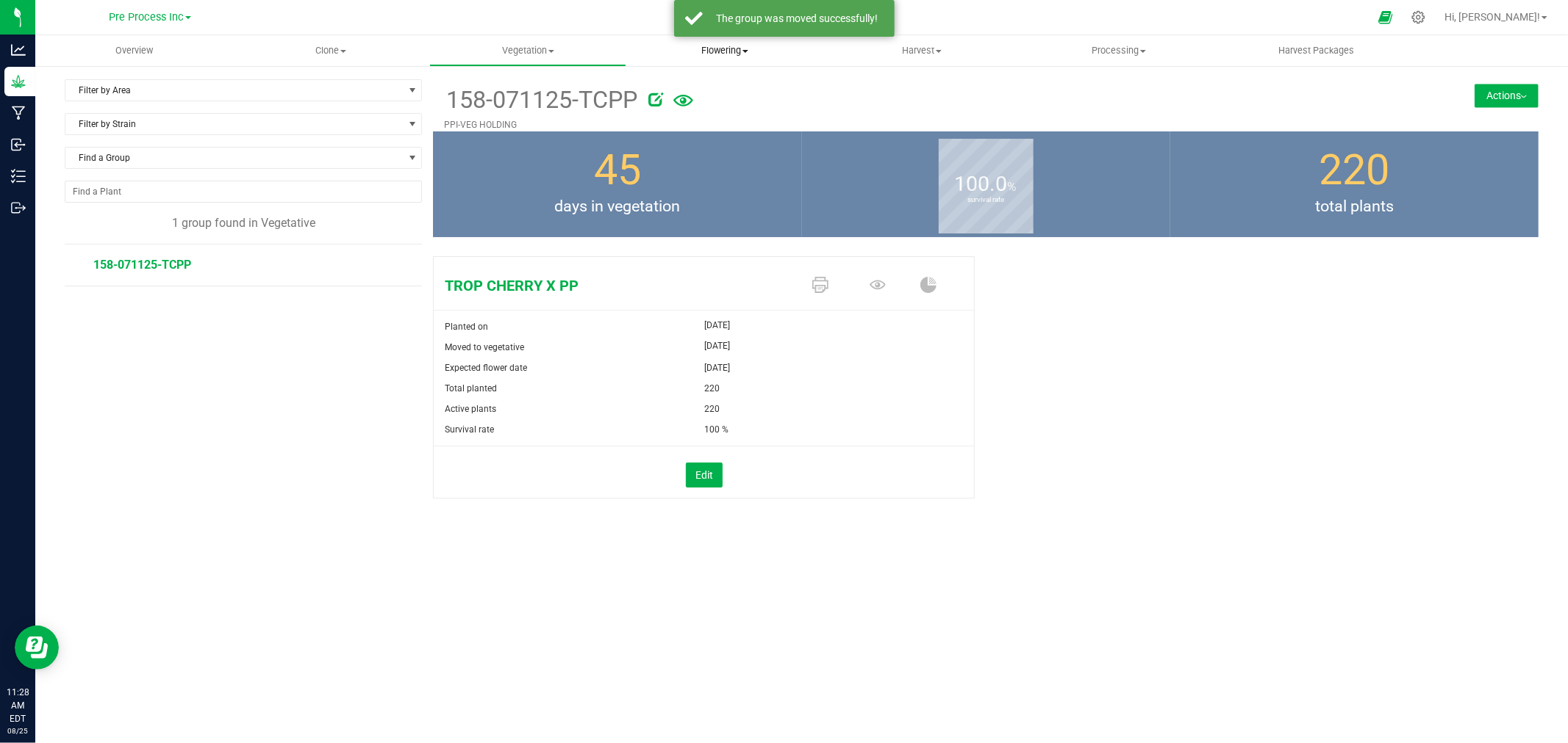
click at [725, 50] on span "Flowering" at bounding box center [725, 50] width 196 height 13
click at [733, 106] on span "Flowering groups" at bounding box center [687, 106] width 122 height 12
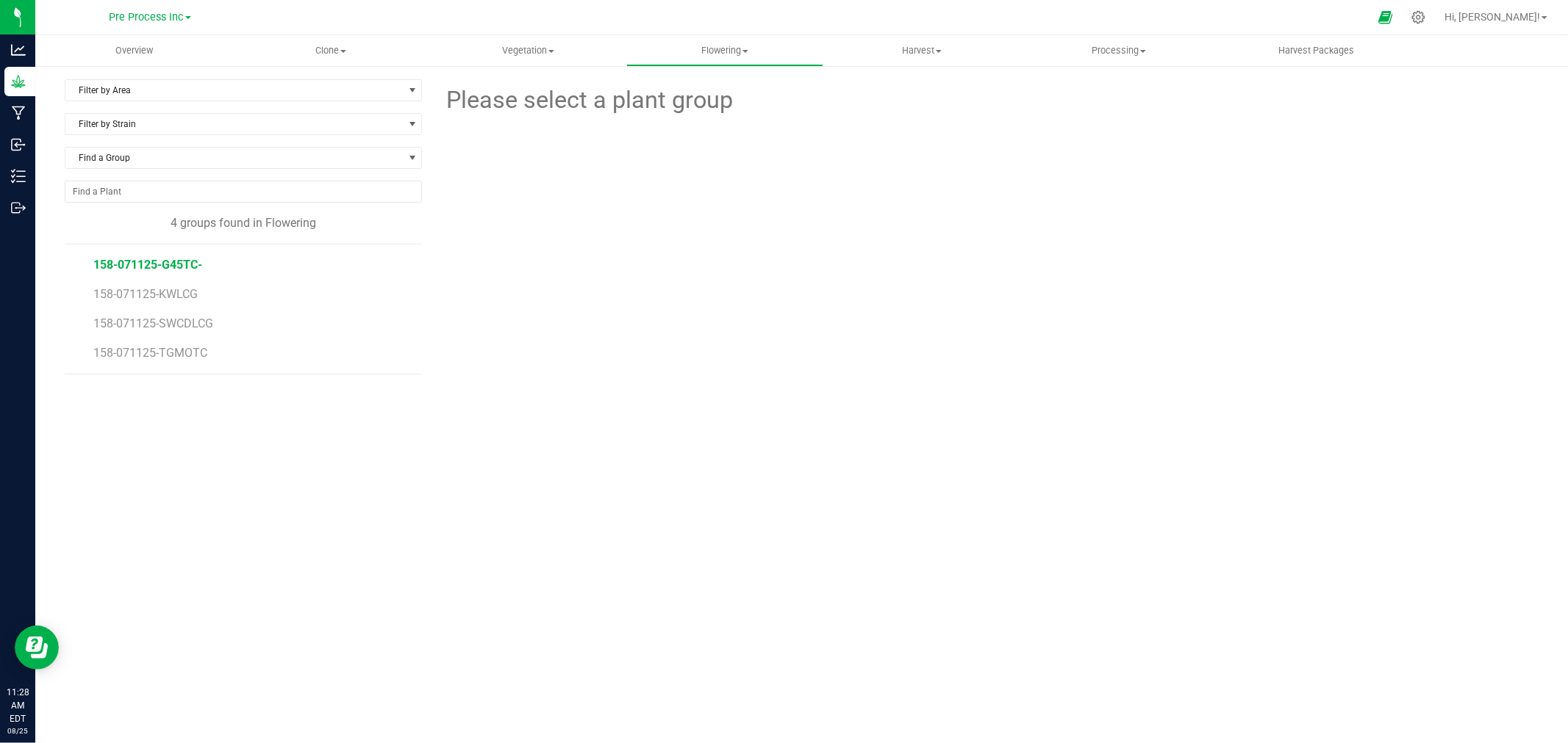
click at [183, 264] on span "158-071125-G45TC-" at bounding box center [147, 265] width 108 height 14
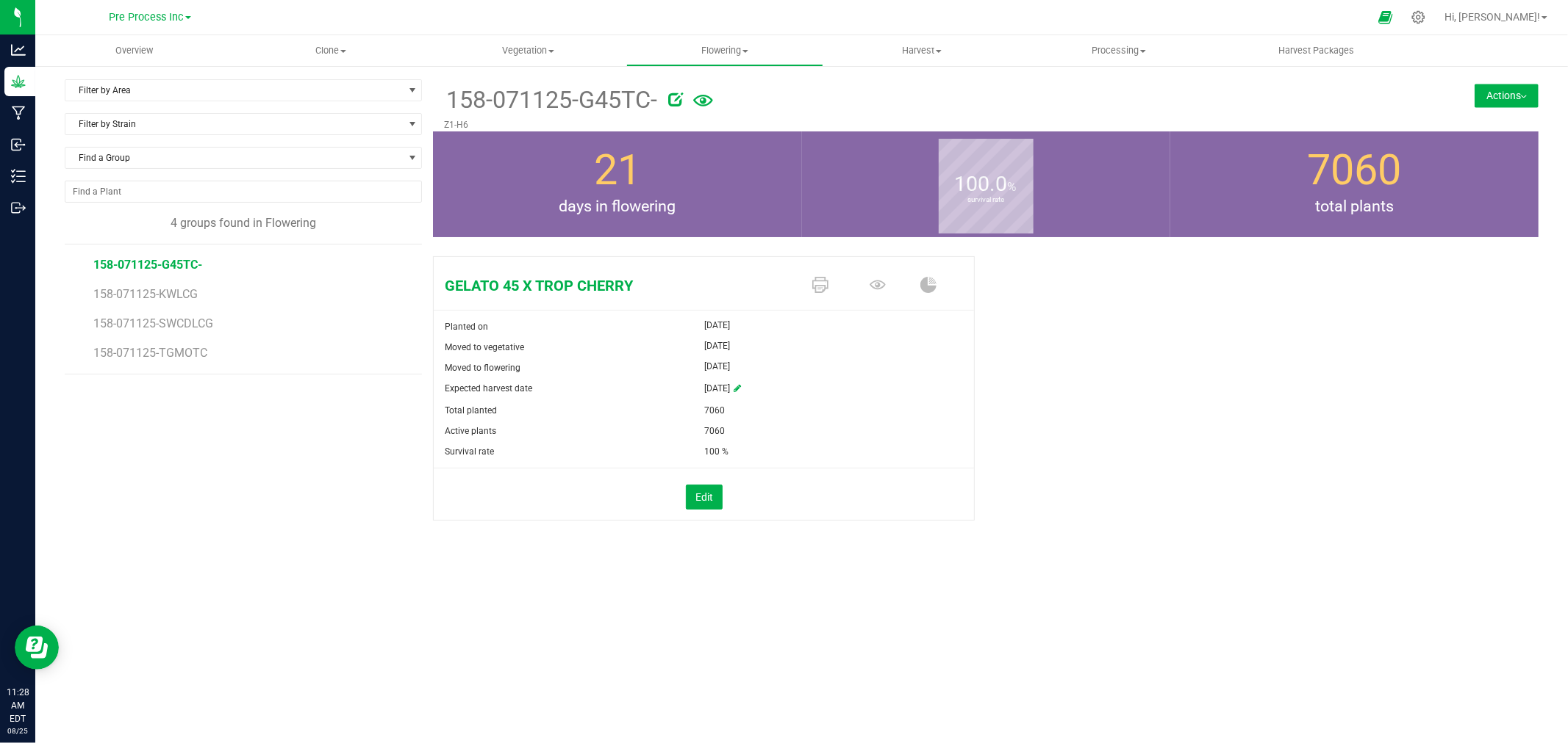
click at [327, 478] on div "Filter by Area Filter by Area All Z1-H6 Filter by Strain Find a Group 4 groups …" at bounding box center [249, 318] width 369 height 479
